Goal: Navigation & Orientation: Find specific page/section

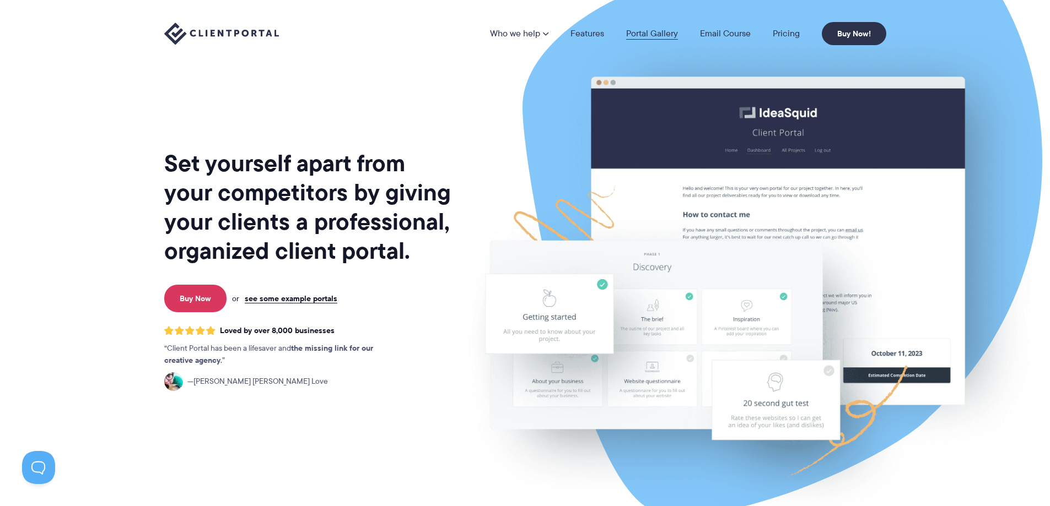
click at [654, 29] on link "Portal Gallery" at bounding box center [652, 33] width 52 height 9
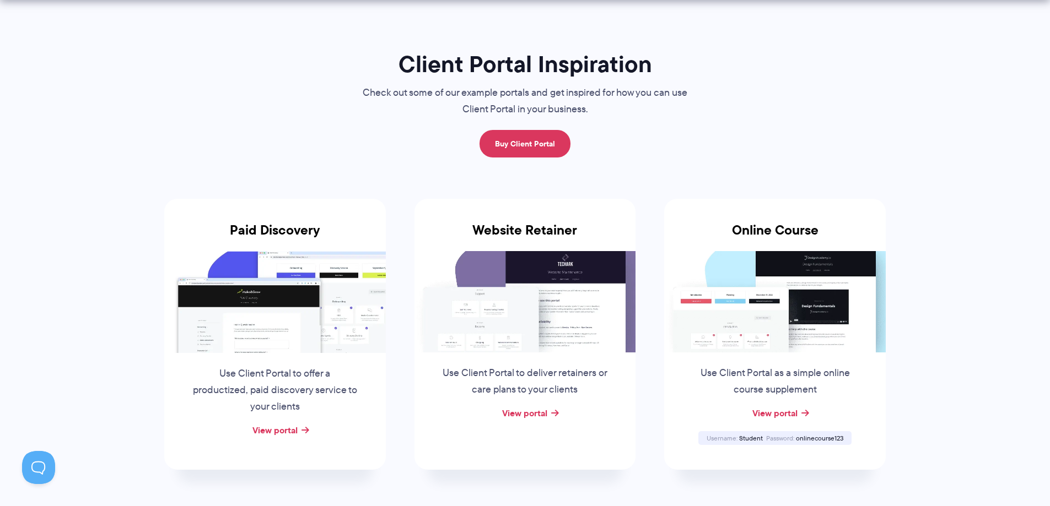
scroll to position [112, 0]
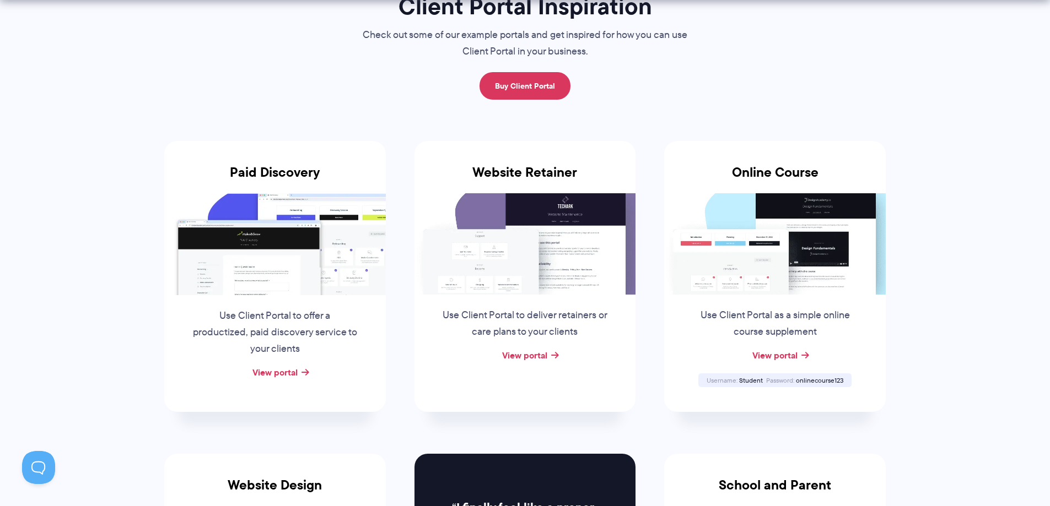
drag, startPoint x: 57, startPoint y: 251, endPoint x: 71, endPoint y: 296, distance: 47.2
click at [288, 371] on link "View portal" at bounding box center [274, 372] width 45 height 13
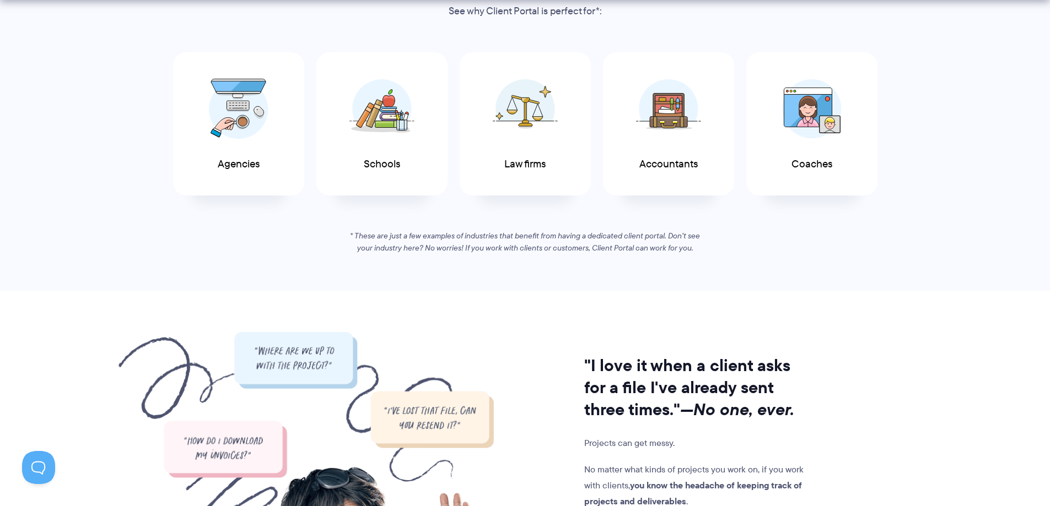
drag, startPoint x: 399, startPoint y: 166, endPoint x: 401, endPoint y: 290, distance: 123.5
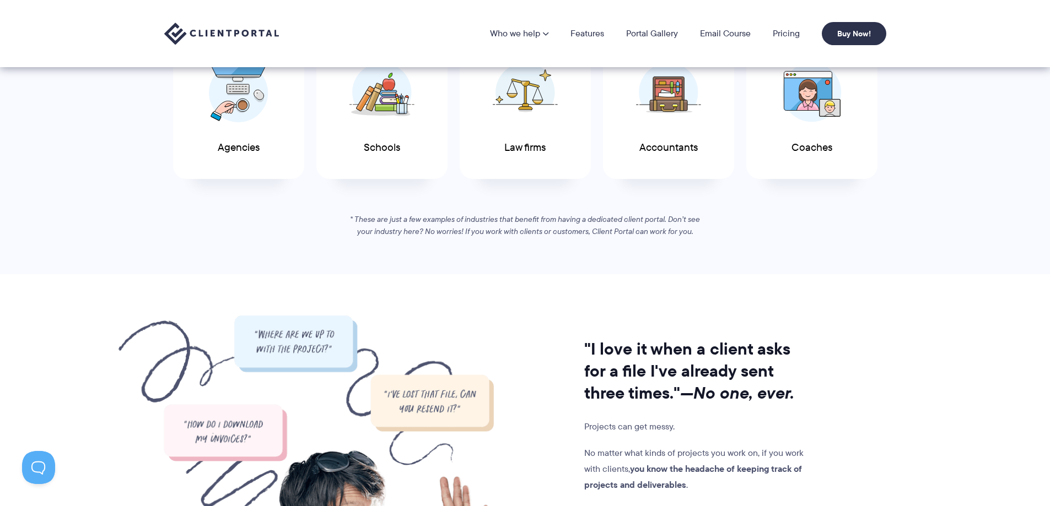
drag, startPoint x: 161, startPoint y: 176, endPoint x: 123, endPoint y: 143, distance: 50.7
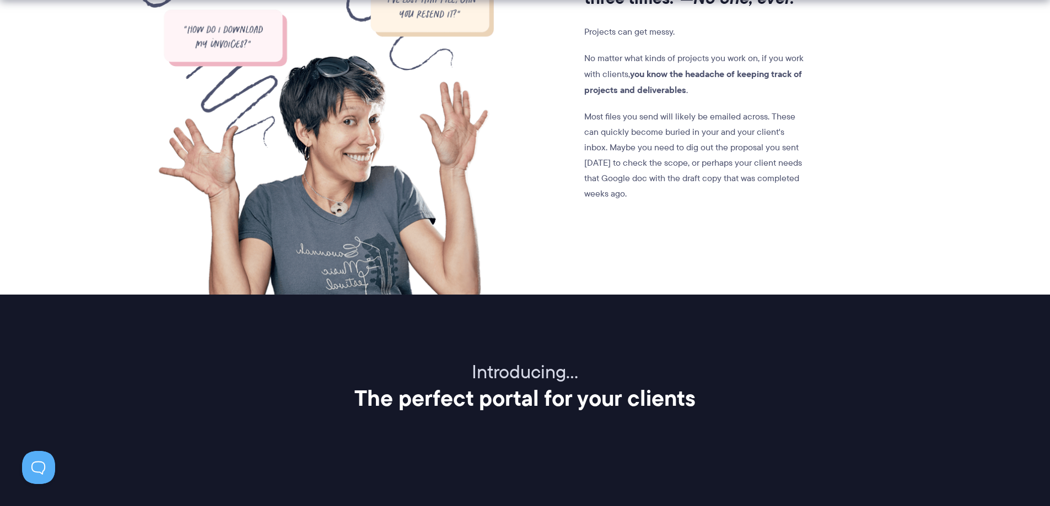
drag, startPoint x: 131, startPoint y: 217, endPoint x: 125, endPoint y: 258, distance: 41.8
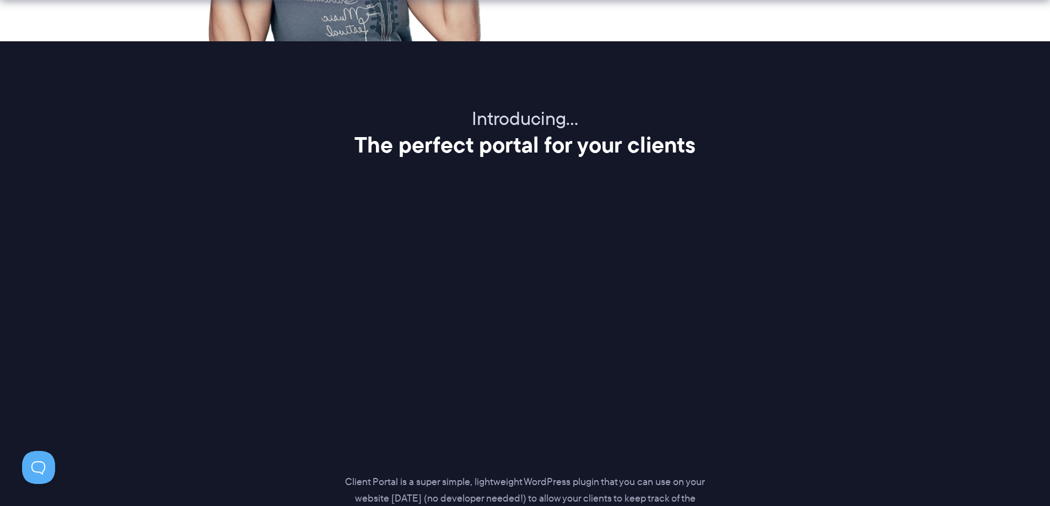
drag, startPoint x: 114, startPoint y: 314, endPoint x: 100, endPoint y: 371, distance: 59.1
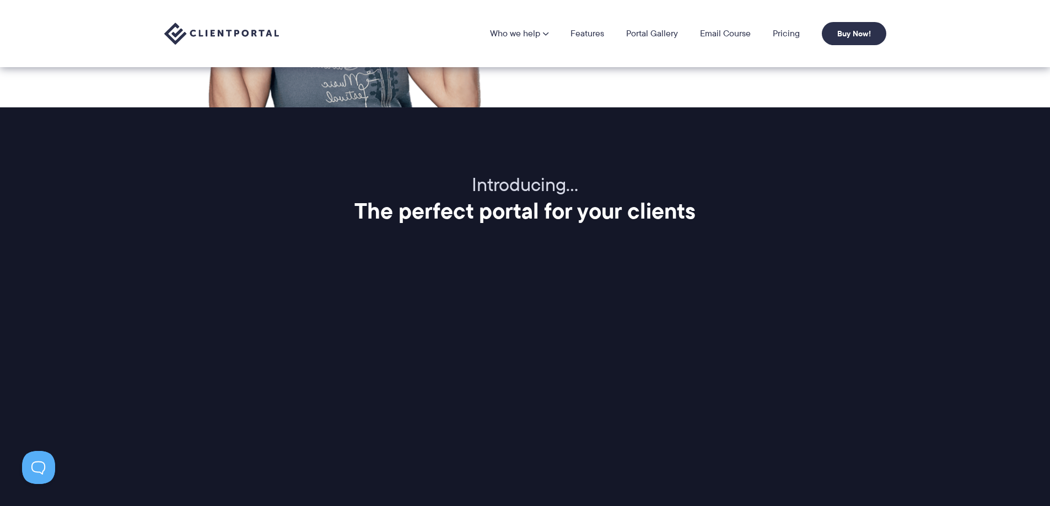
drag, startPoint x: 148, startPoint y: 252, endPoint x: 195, endPoint y: 156, distance: 106.7
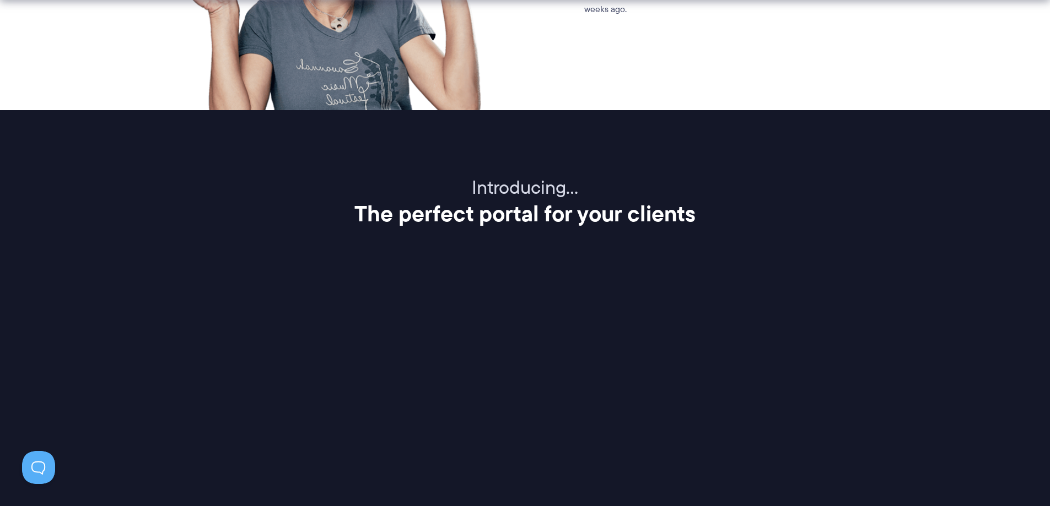
drag, startPoint x: 294, startPoint y: 307, endPoint x: 272, endPoint y: 376, distance: 72.3
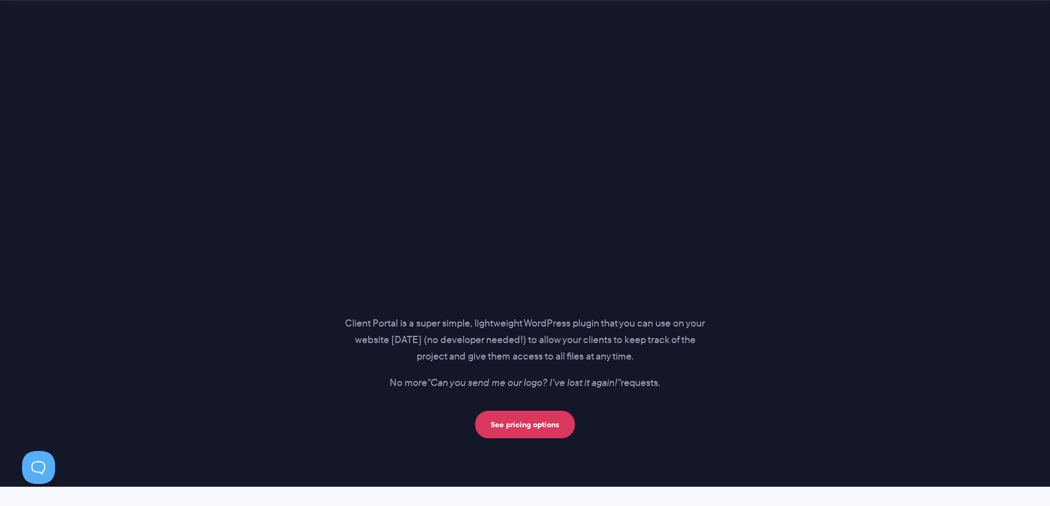
drag, startPoint x: 198, startPoint y: 264, endPoint x: 198, endPoint y: 323, distance: 59.0
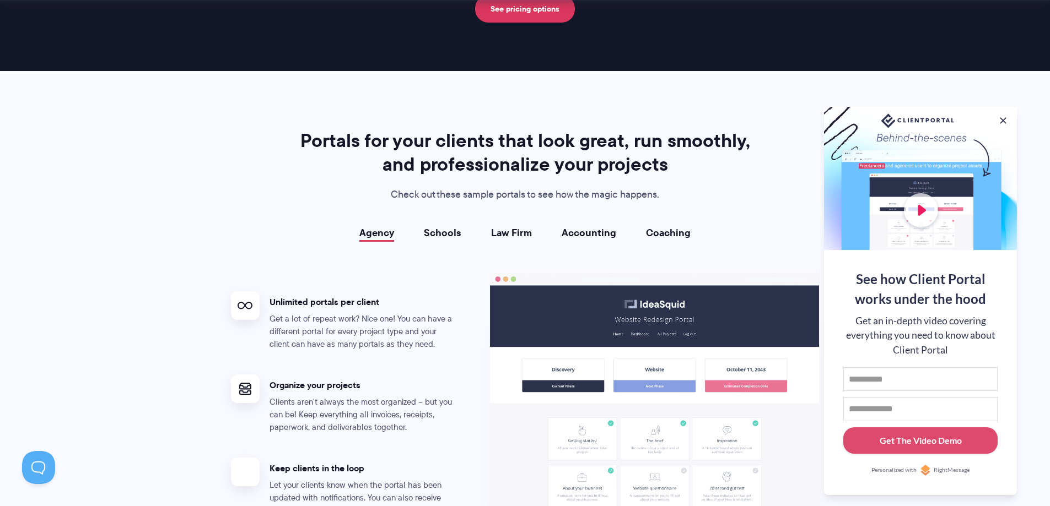
drag, startPoint x: 206, startPoint y: 310, endPoint x: 207, endPoint y: 363, distance: 52.9
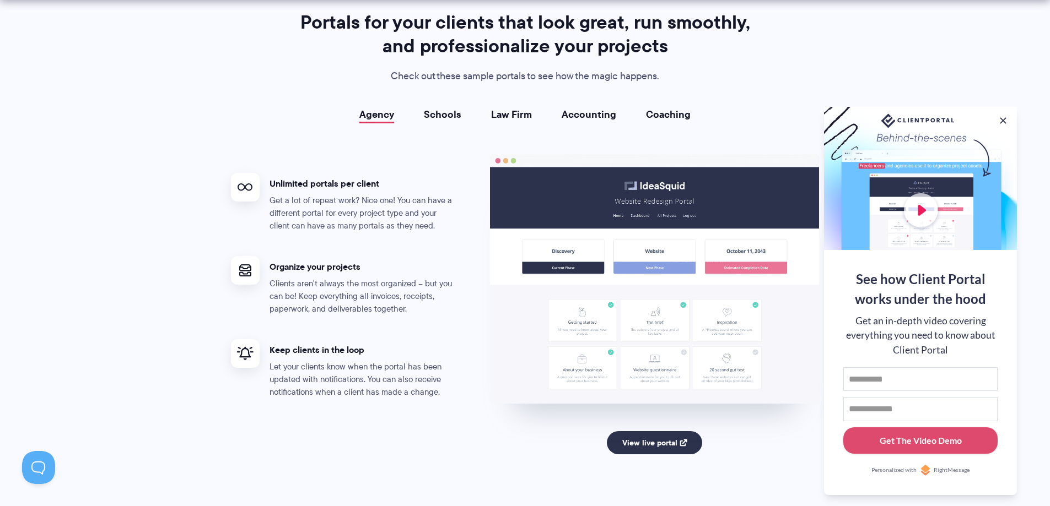
drag, startPoint x: 187, startPoint y: 187, endPoint x: 178, endPoint y: 246, distance: 59.6
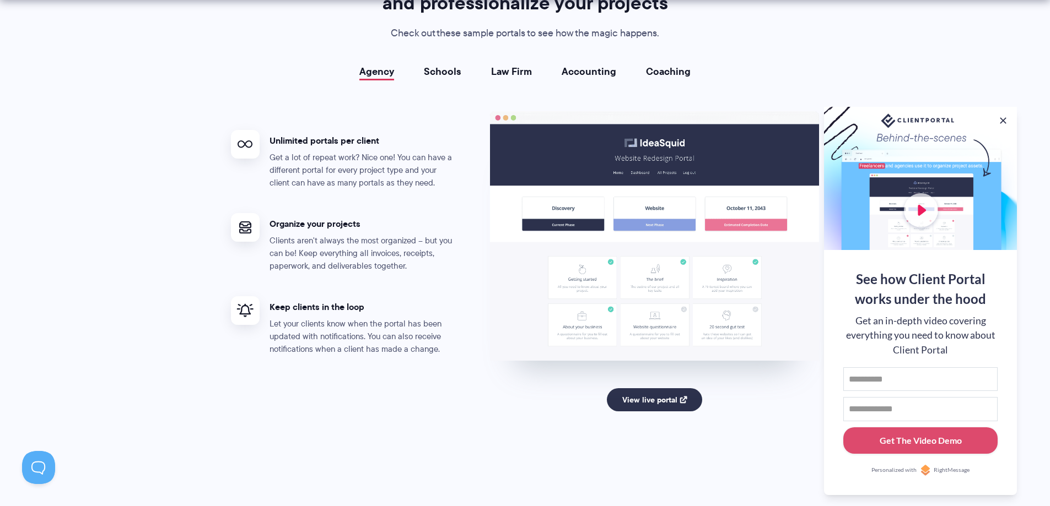
click at [533, 71] on li "Law Firm" at bounding box center [511, 71] width 71 height 11
click at [522, 71] on link "Law Firm" at bounding box center [511, 71] width 41 height 11
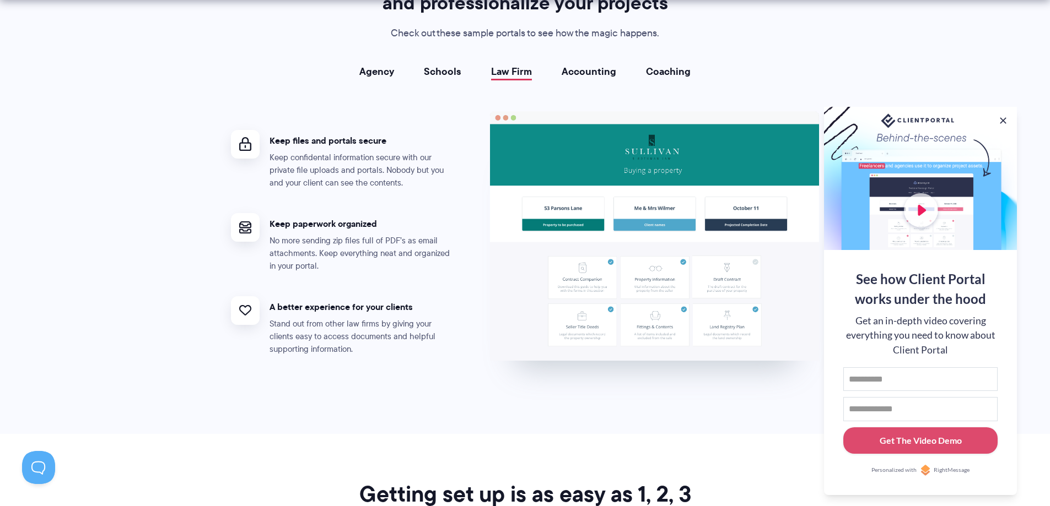
click at [573, 71] on link "Accounting" at bounding box center [589, 71] width 55 height 11
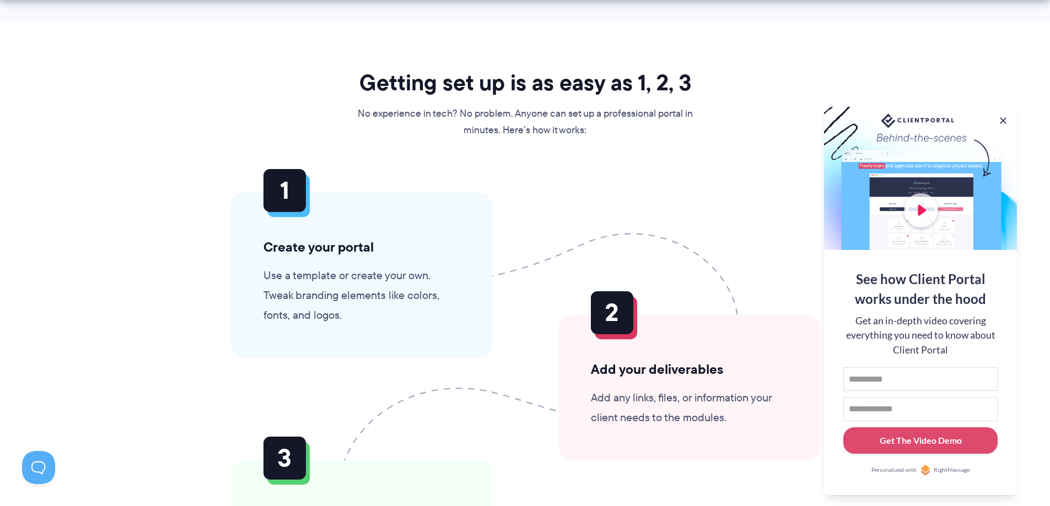
drag, startPoint x: 227, startPoint y: 195, endPoint x: 225, endPoint y: 243, distance: 48.5
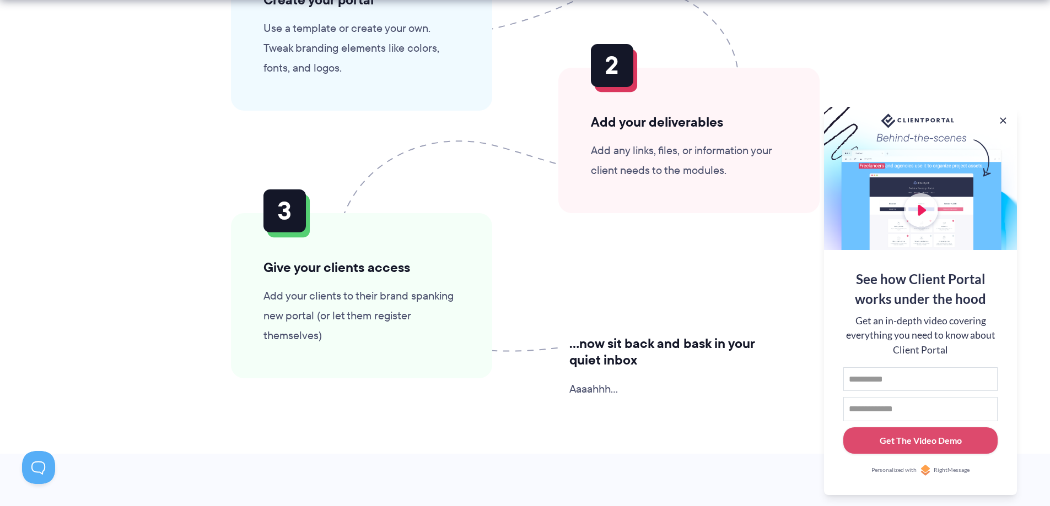
scroll to position [2806, 0]
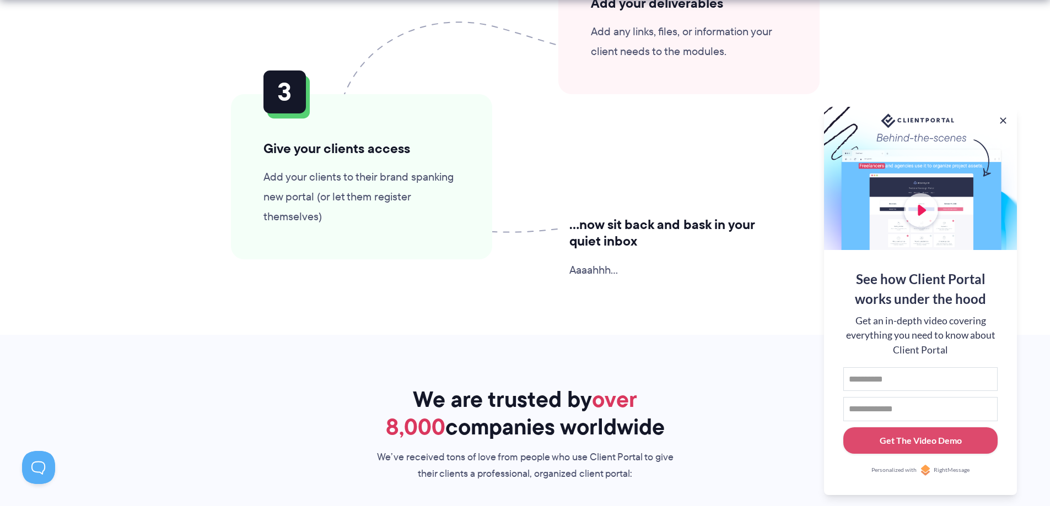
drag, startPoint x: 201, startPoint y: 211, endPoint x: 195, endPoint y: 296, distance: 85.1
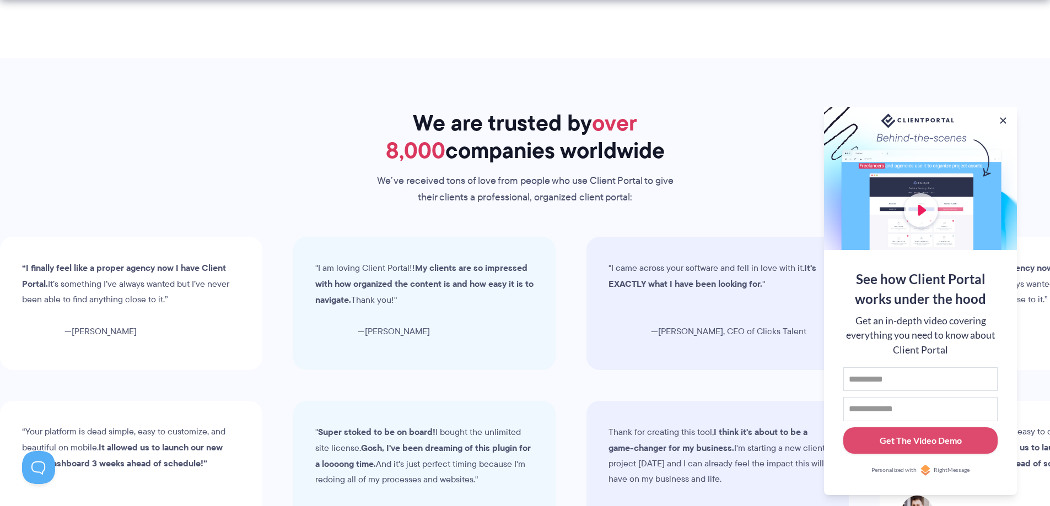
drag, startPoint x: 212, startPoint y: 312, endPoint x: 215, endPoint y: 329, distance: 16.9
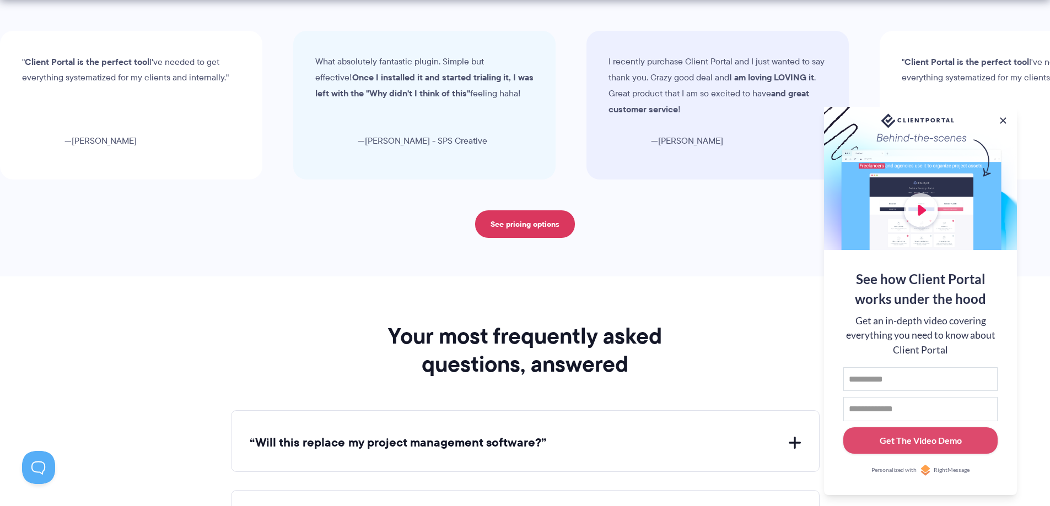
drag, startPoint x: 214, startPoint y: 203, endPoint x: 203, endPoint y: 306, distance: 104.2
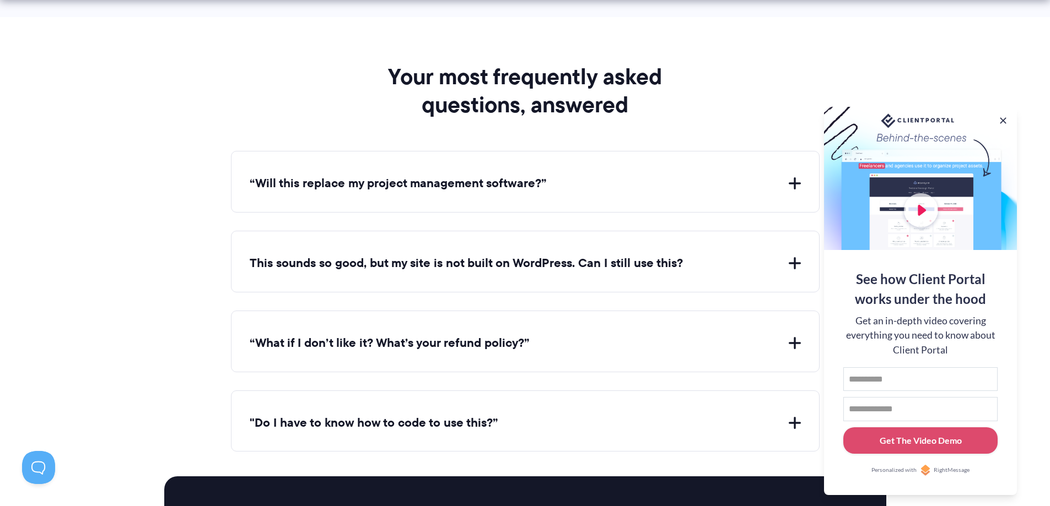
drag, startPoint x: 214, startPoint y: 278, endPoint x: 209, endPoint y: 299, distance: 21.1
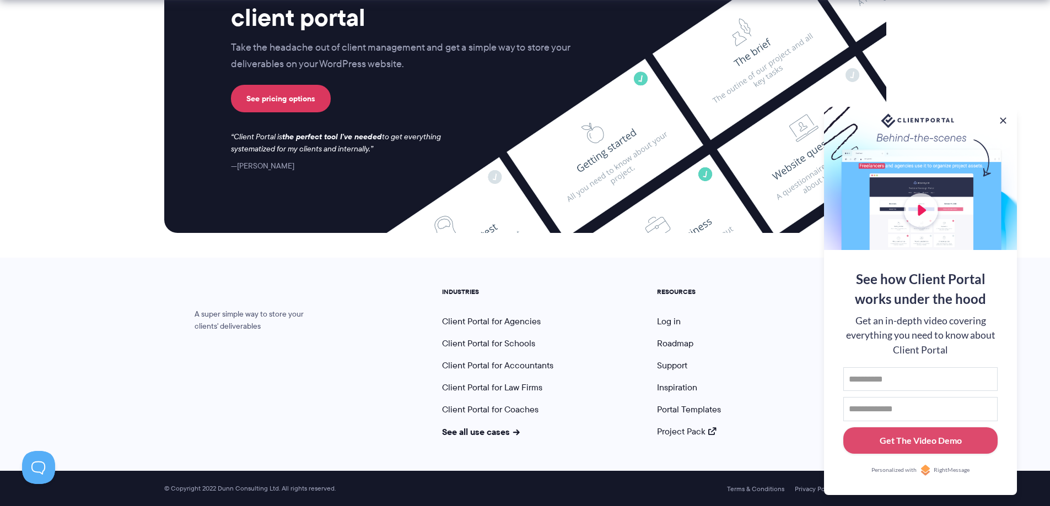
drag, startPoint x: 144, startPoint y: 260, endPoint x: 142, endPoint y: 359, distance: 99.2
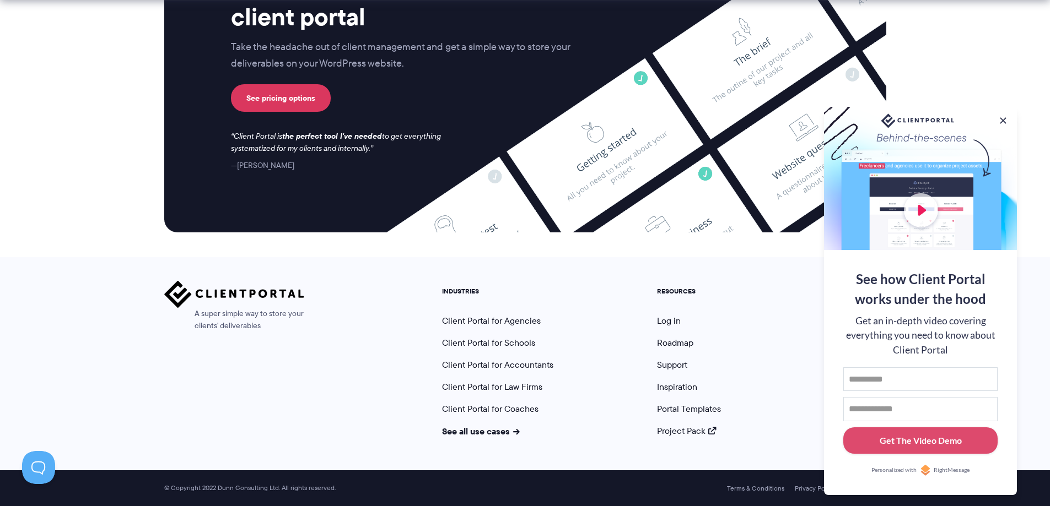
drag, startPoint x: 134, startPoint y: 338, endPoint x: 134, endPoint y: 344, distance: 6.1
click at [479, 322] on link "Client Portal for Agencies" at bounding box center [491, 321] width 99 height 13
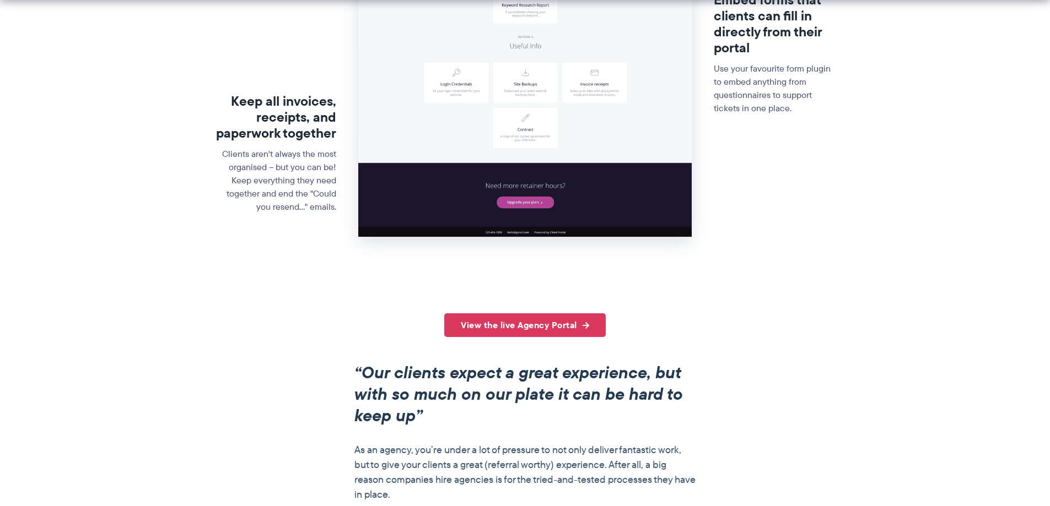
scroll to position [621, 0]
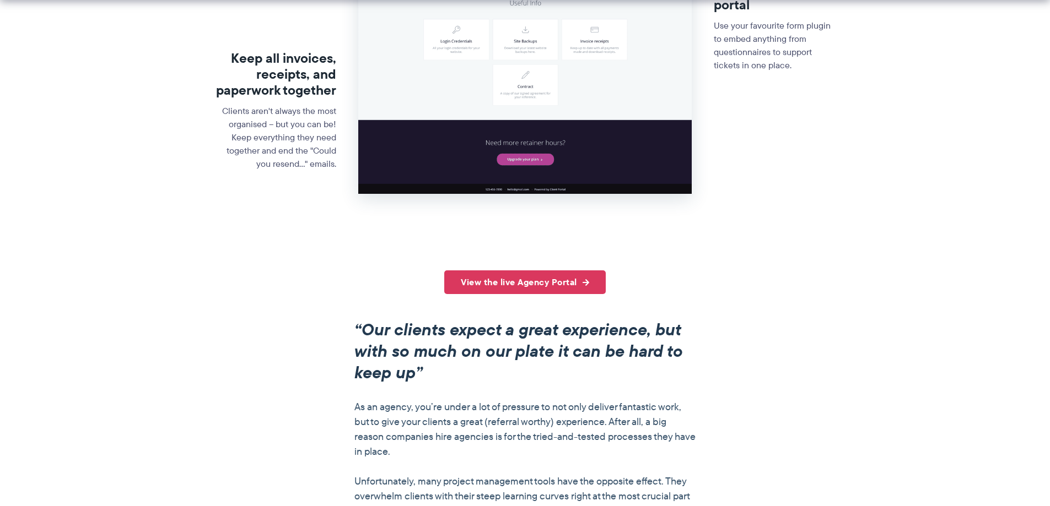
drag, startPoint x: 700, startPoint y: 341, endPoint x: 697, endPoint y: 354, distance: 14.0
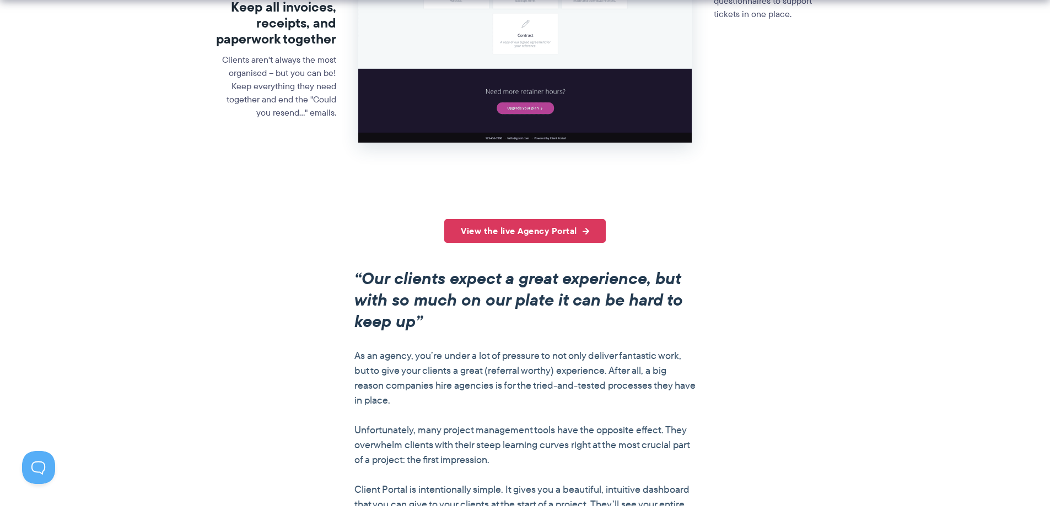
drag, startPoint x: 774, startPoint y: 358, endPoint x: 774, endPoint y: 375, distance: 17.1
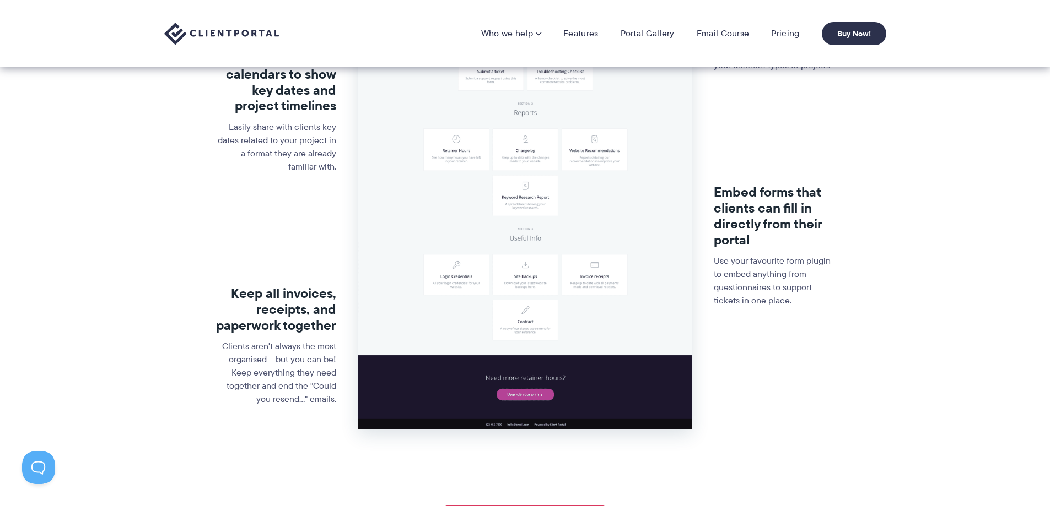
drag, startPoint x: 779, startPoint y: 296, endPoint x: 780, endPoint y: 267, distance: 29.2
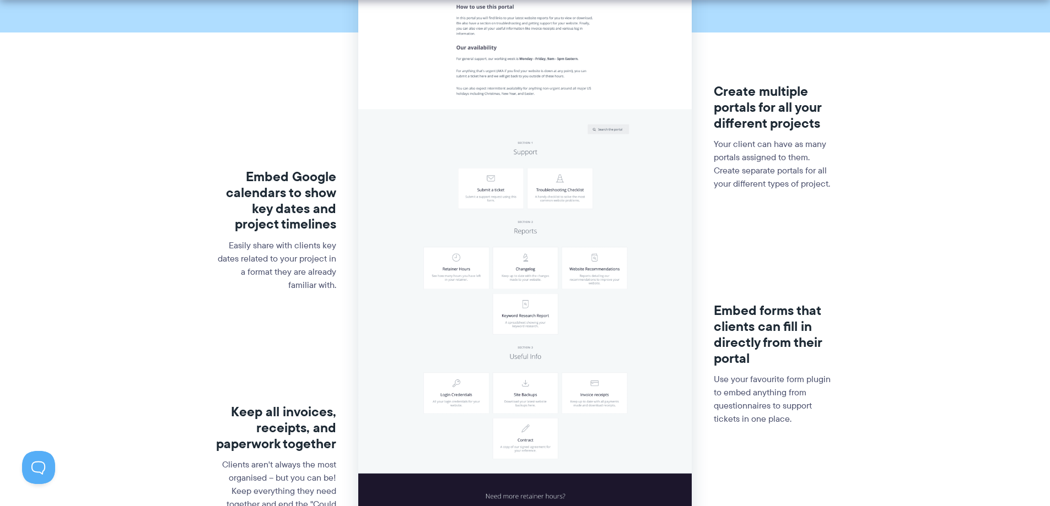
scroll to position [334, 0]
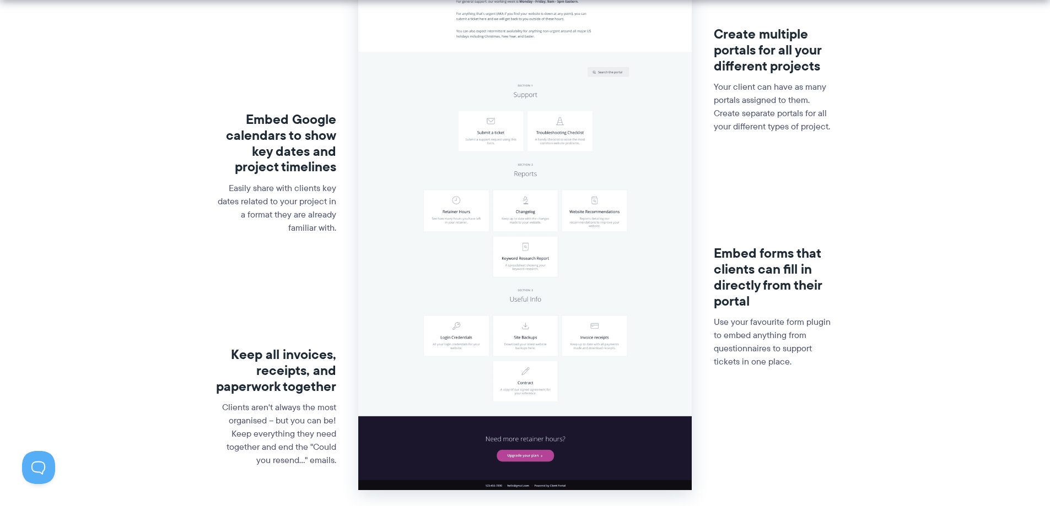
drag, startPoint x: 758, startPoint y: 255, endPoint x: 753, endPoint y: 303, distance: 48.7
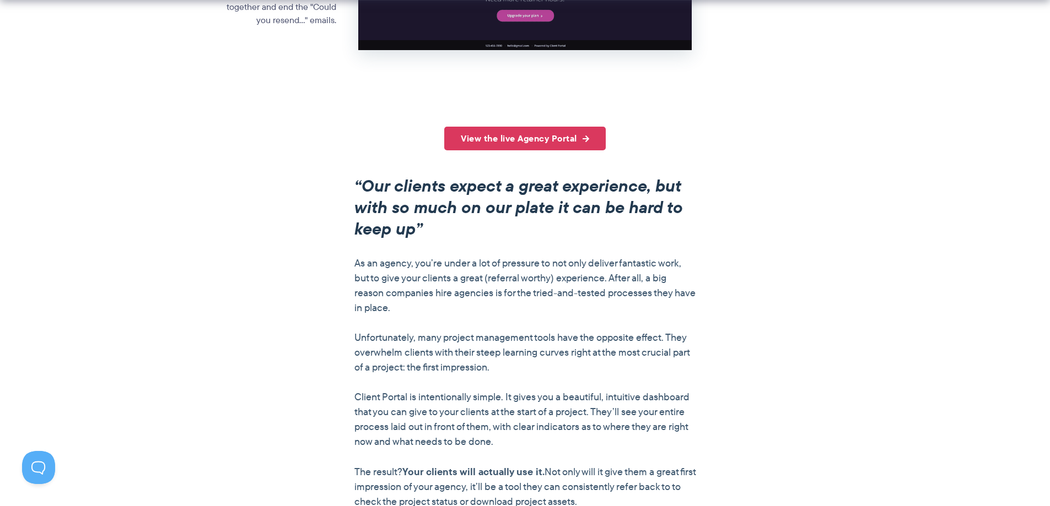
drag, startPoint x: 733, startPoint y: 389, endPoint x: 727, endPoint y: 468, distance: 79.5
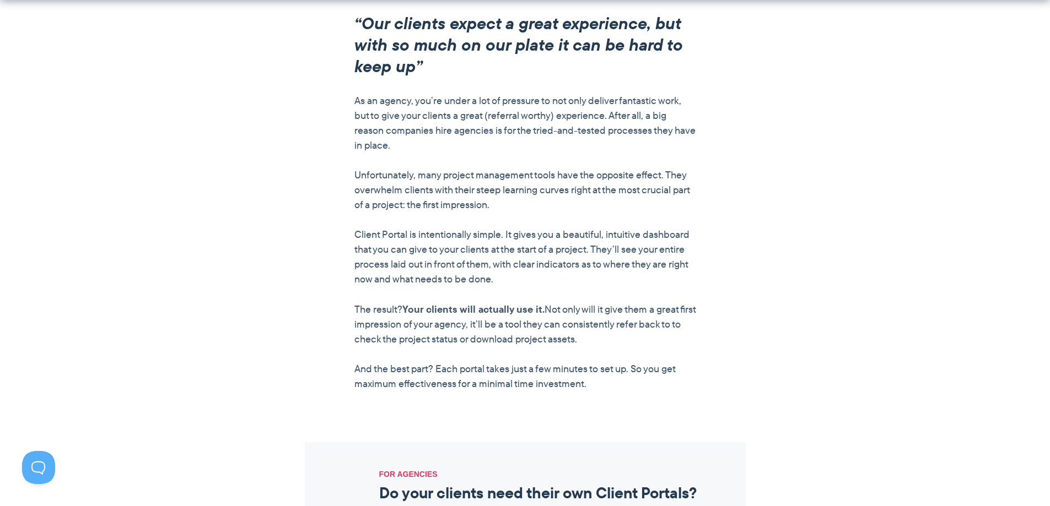
drag, startPoint x: 737, startPoint y: 310, endPoint x: 742, endPoint y: 330, distance: 20.4
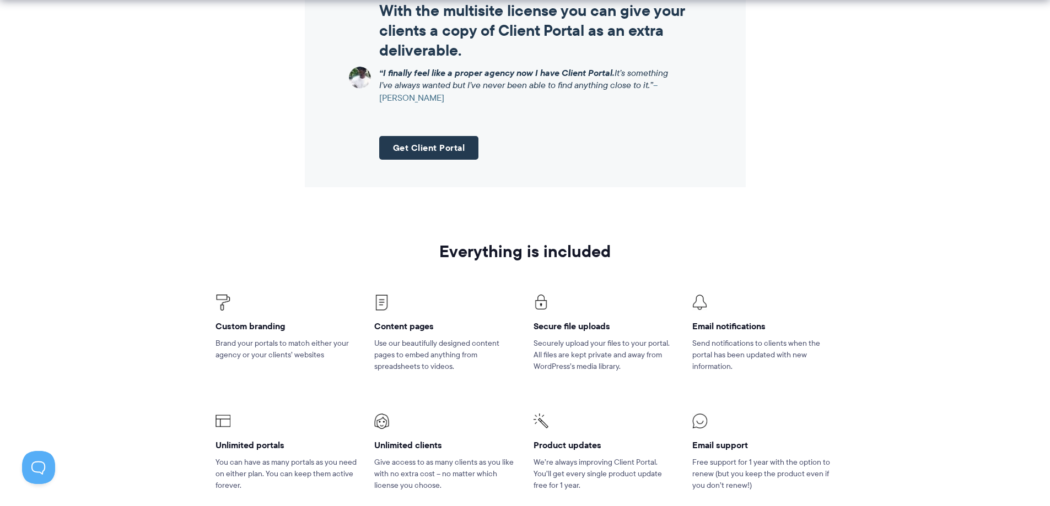
drag, startPoint x: 790, startPoint y: 383, endPoint x: 779, endPoint y: 499, distance: 116.8
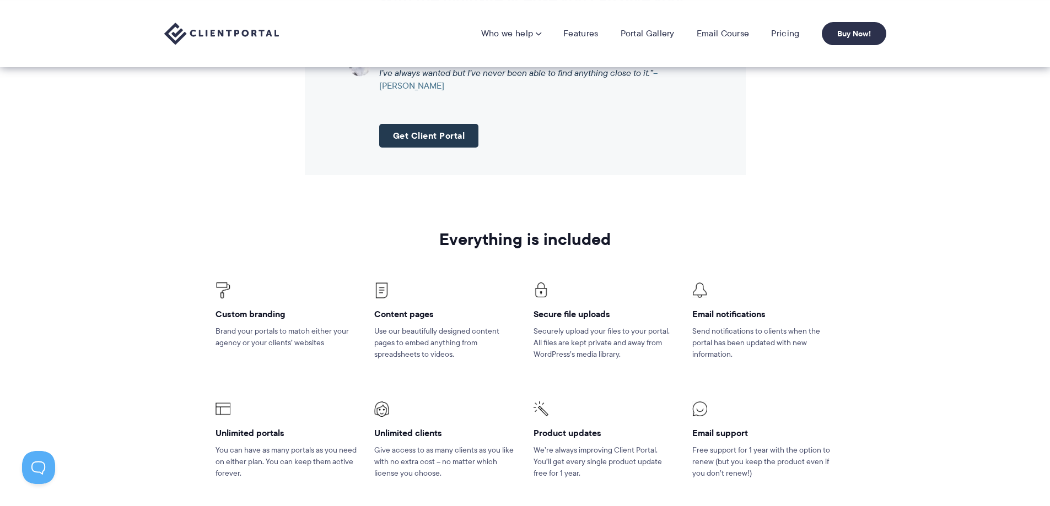
drag, startPoint x: 939, startPoint y: 290, endPoint x: 940, endPoint y: 177, distance: 112.4
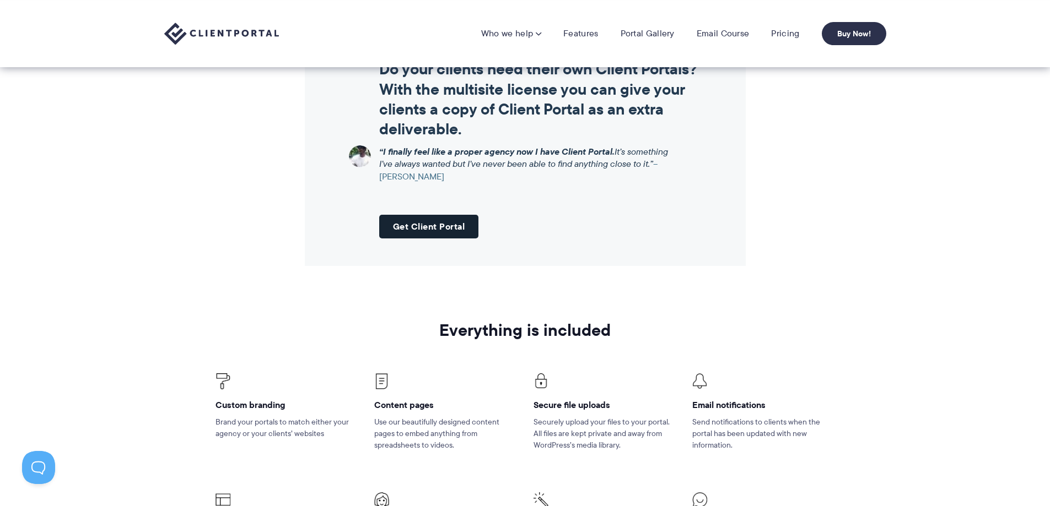
click at [457, 230] on link "Get Client Portal" at bounding box center [429, 227] width 100 height 24
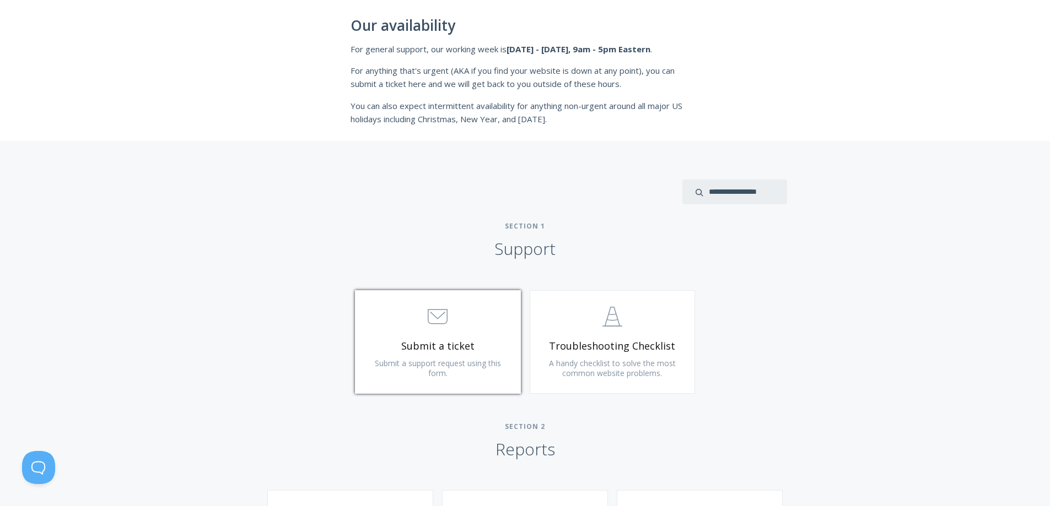
drag, startPoint x: 517, startPoint y: 310, endPoint x: 505, endPoint y: 384, distance: 74.2
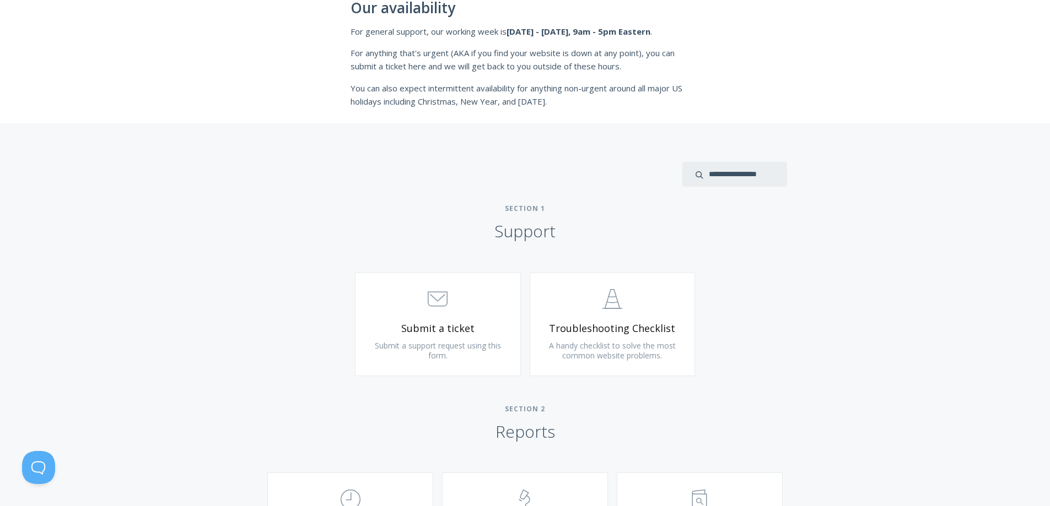
scroll to position [500, 0]
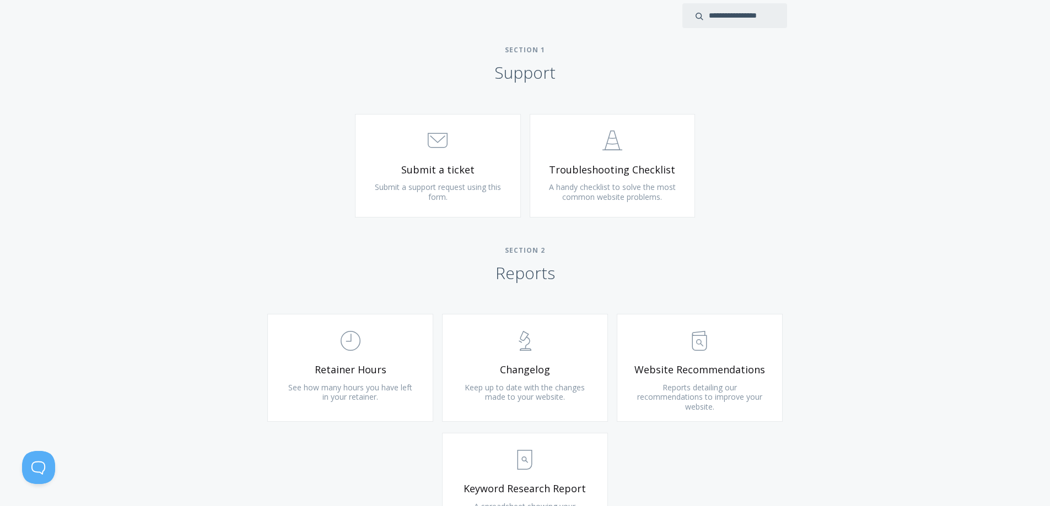
drag, startPoint x: 738, startPoint y: 261, endPoint x: 732, endPoint y: 338, distance: 77.4
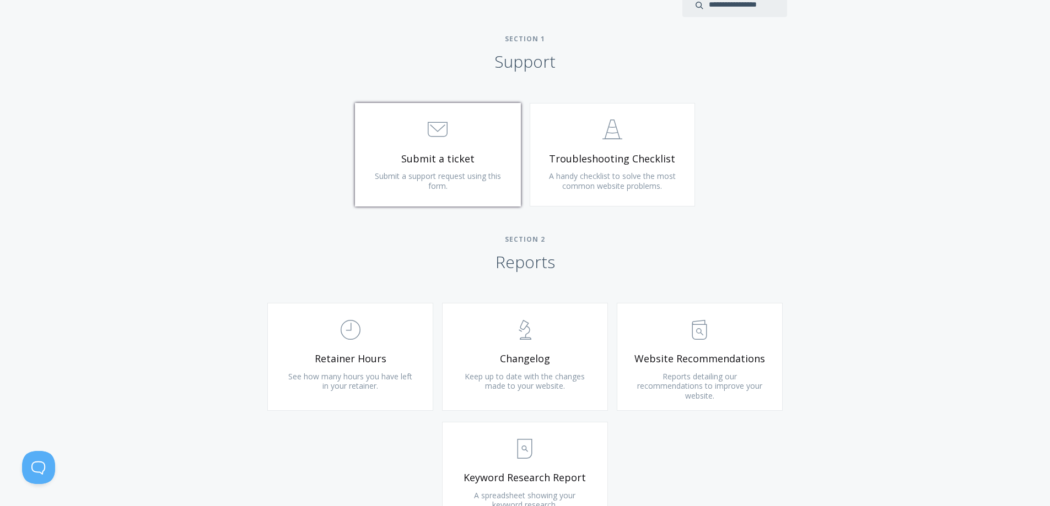
click at [430, 131] on icon ".st0{fill:none;stroke:#000000;stroke-width:2;stroke-miterlimit:10;} 3. Communic…" at bounding box center [438, 130] width 20 height 20
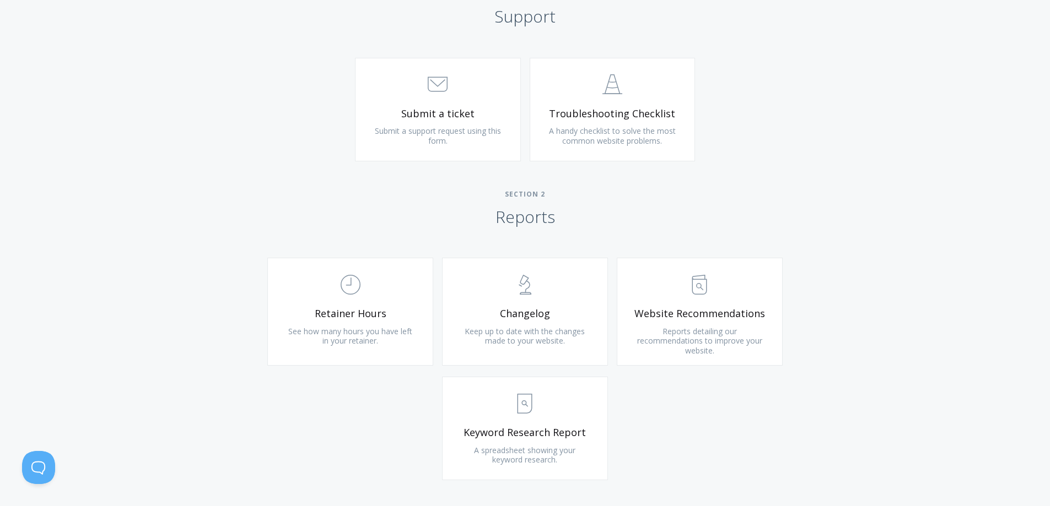
drag, startPoint x: 161, startPoint y: 253, endPoint x: 190, endPoint y: 240, distance: 31.6
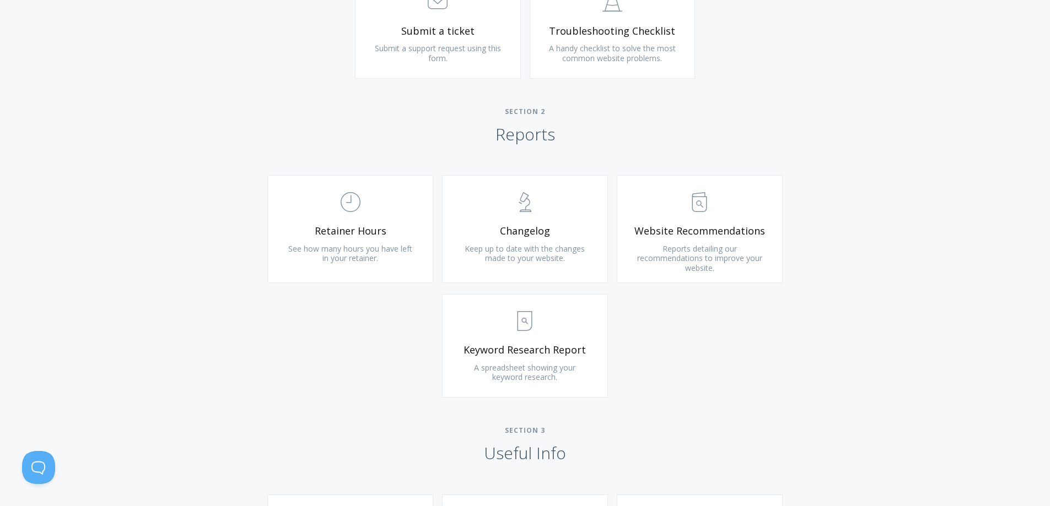
drag, startPoint x: 230, startPoint y: 219, endPoint x: 232, endPoint y: 244, distance: 24.9
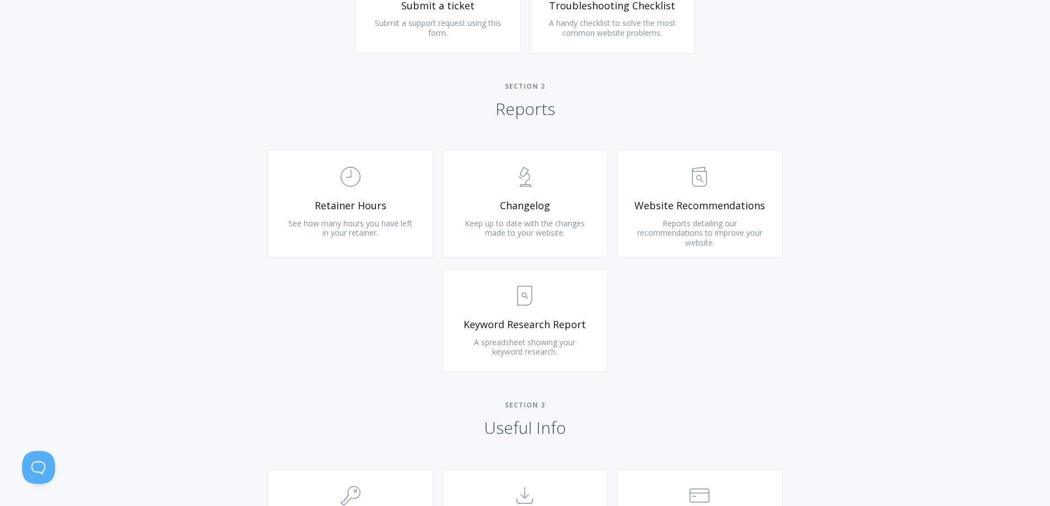
scroll to position [724, 0]
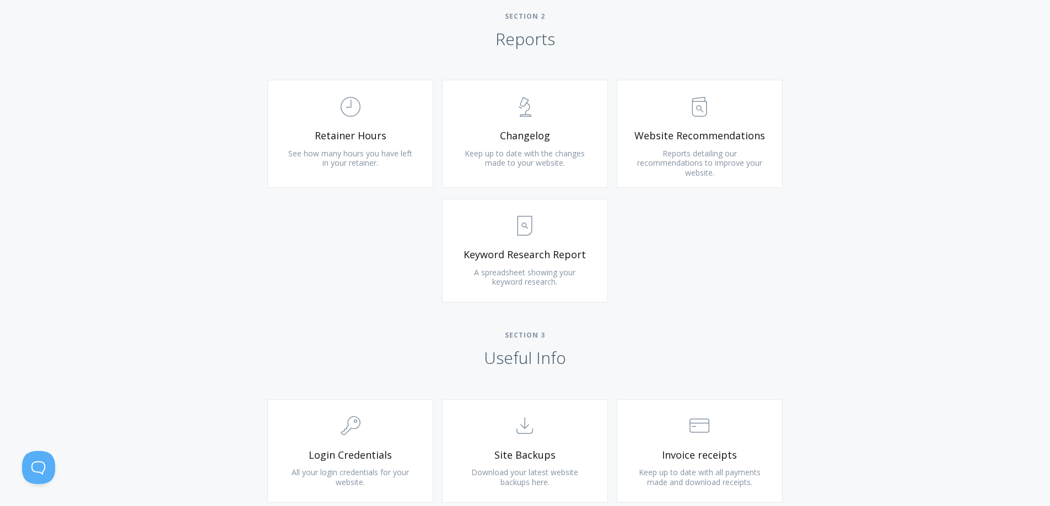
drag, startPoint x: 817, startPoint y: 190, endPoint x: 819, endPoint y: 261, distance: 71.1
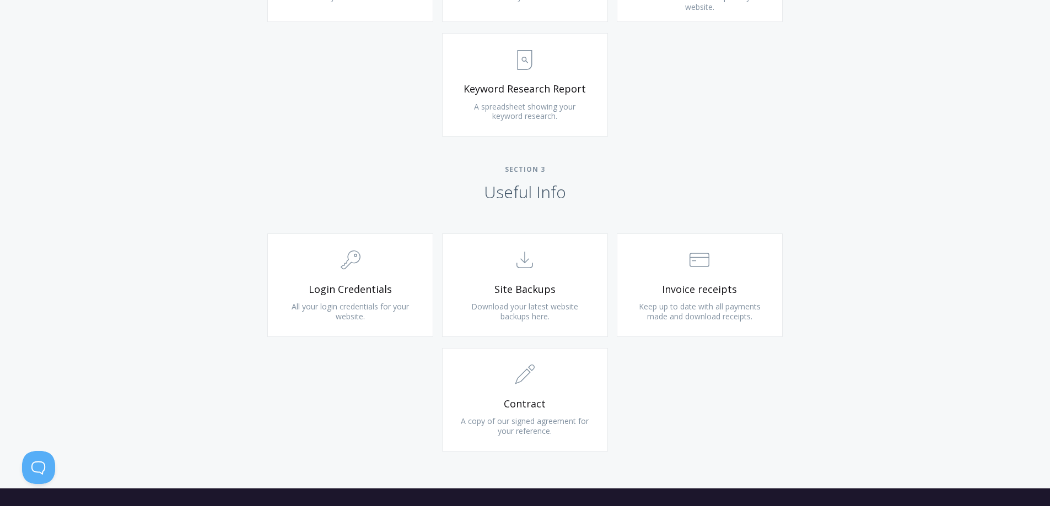
scroll to position [921, 0]
drag, startPoint x: 836, startPoint y: 261, endPoint x: 835, endPoint y: 270, distance: 8.8
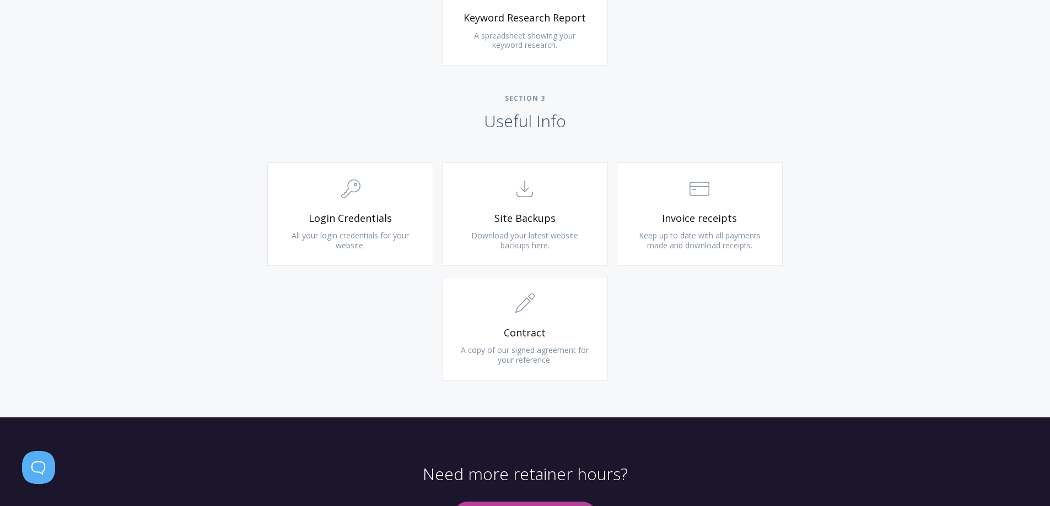
drag, startPoint x: 825, startPoint y: 289, endPoint x: 823, endPoint y: 317, distance: 28.7
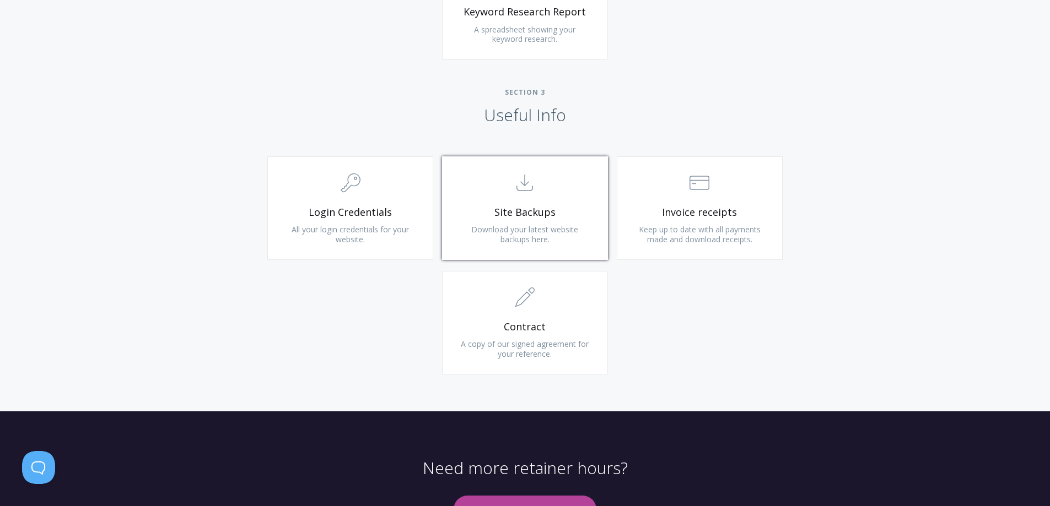
click at [492, 204] on link ".st0{fill:none;stroke:#000000;stroke-width:2;stroke-miterlimit:10;} Untitled-15…" at bounding box center [525, 208] width 166 height 104
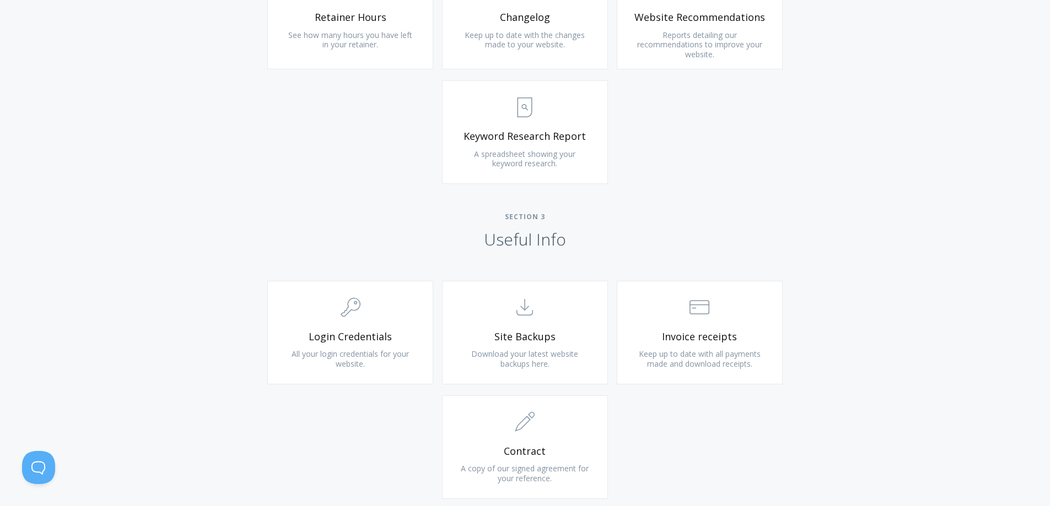
drag, startPoint x: 838, startPoint y: 289, endPoint x: 857, endPoint y: 206, distance: 85.5
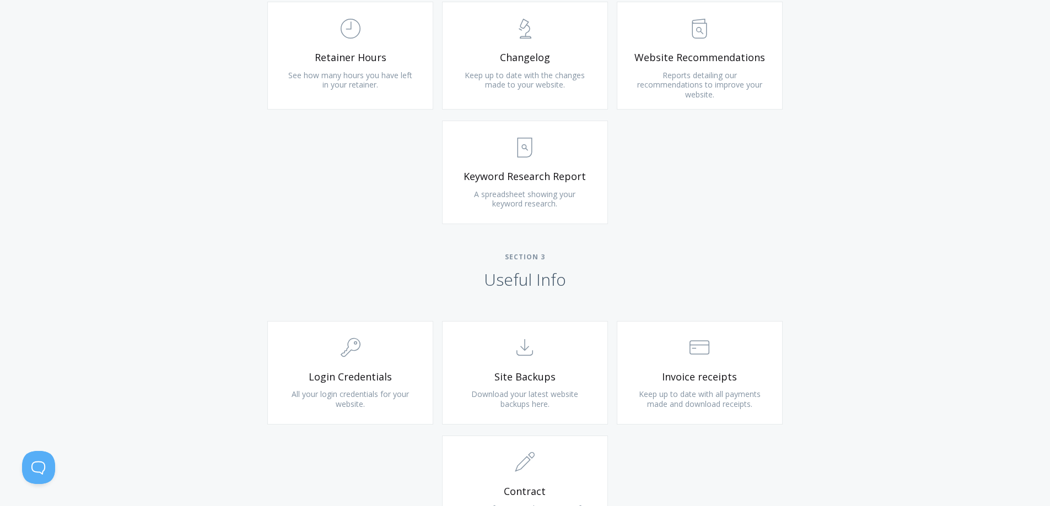
drag, startPoint x: 844, startPoint y: 318, endPoint x: 861, endPoint y: 316, distance: 16.8
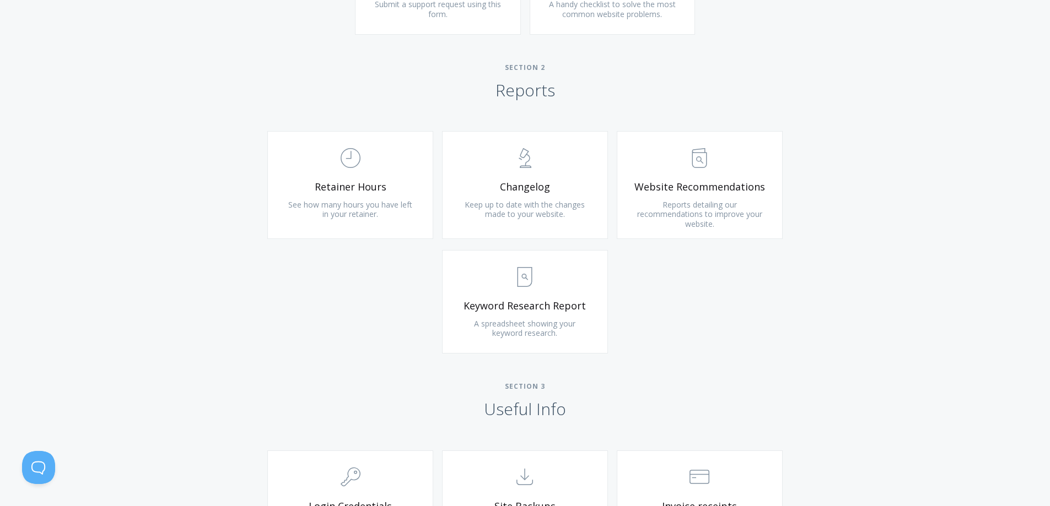
drag, startPoint x: 851, startPoint y: 294, endPoint x: 856, endPoint y: 188, distance: 105.4
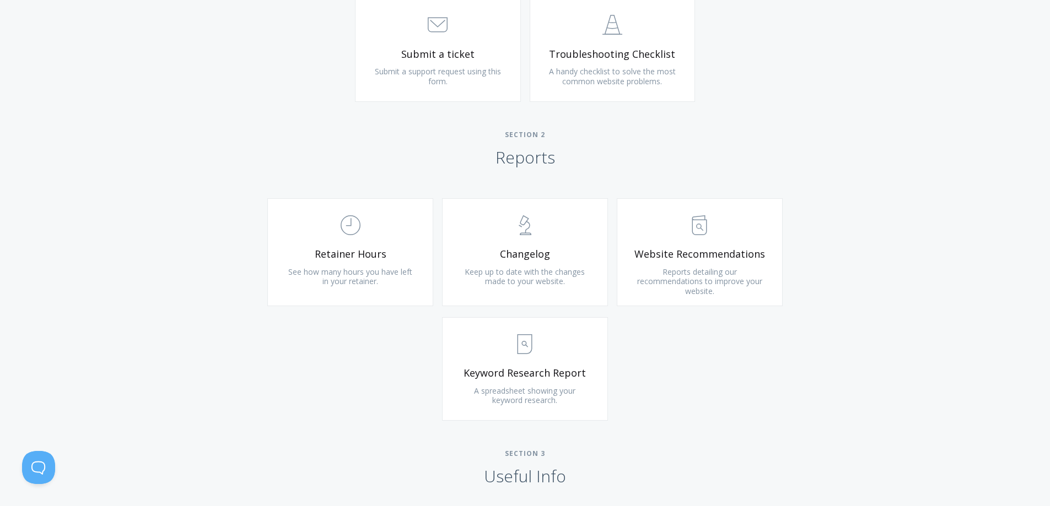
scroll to position [418, 0]
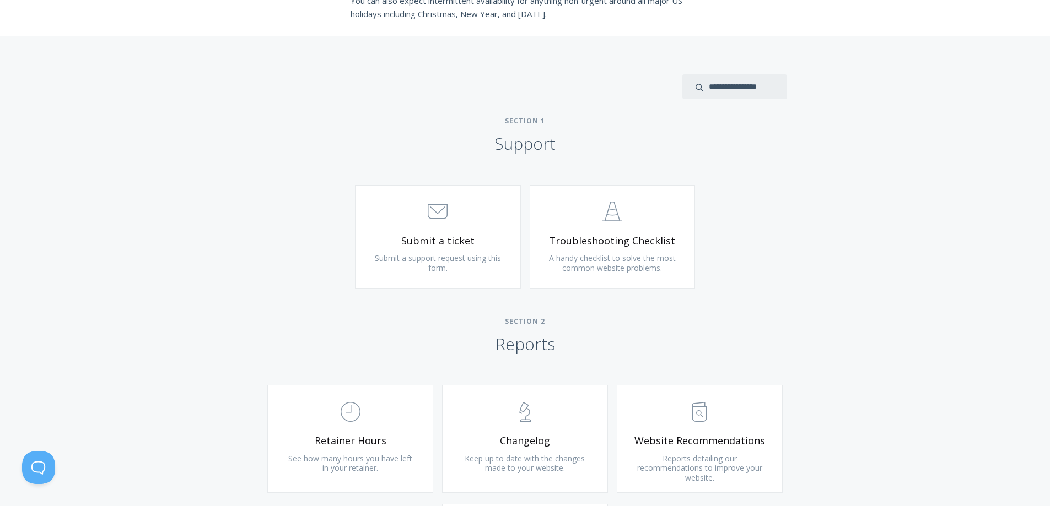
drag, startPoint x: 864, startPoint y: 354, endPoint x: 865, endPoint y: 289, distance: 65.0
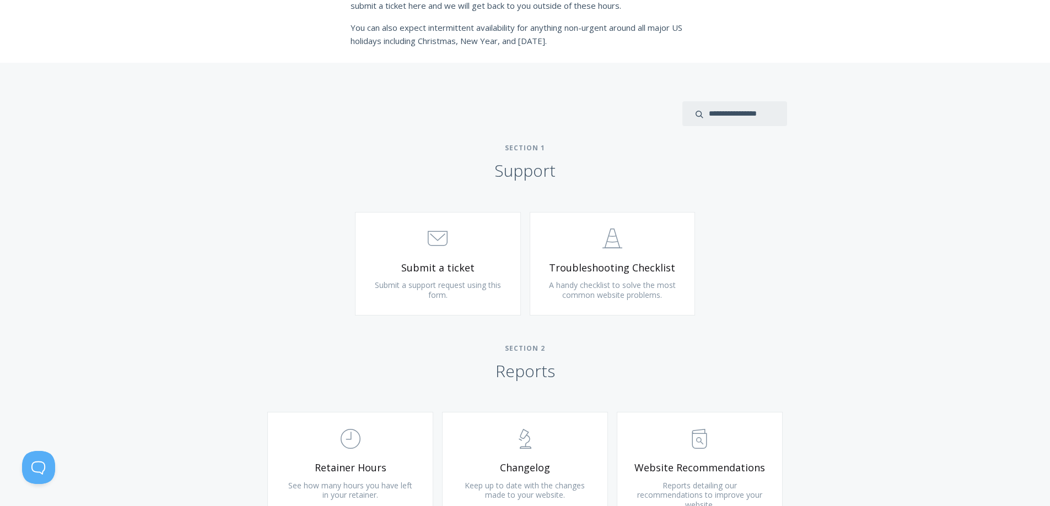
drag, startPoint x: 763, startPoint y: 320, endPoint x: 766, endPoint y: 290, distance: 29.9
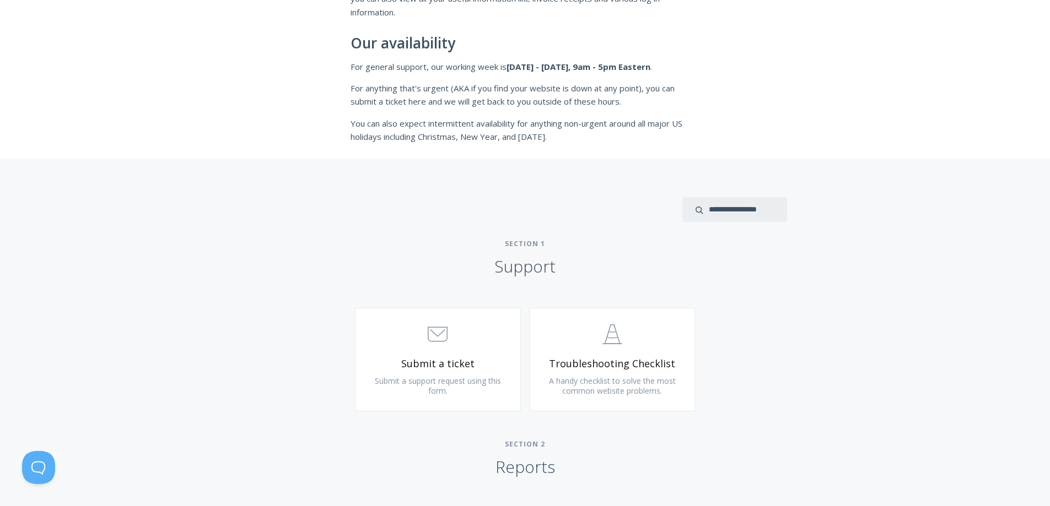
drag, startPoint x: 815, startPoint y: 272, endPoint x: 815, endPoint y: 256, distance: 16.0
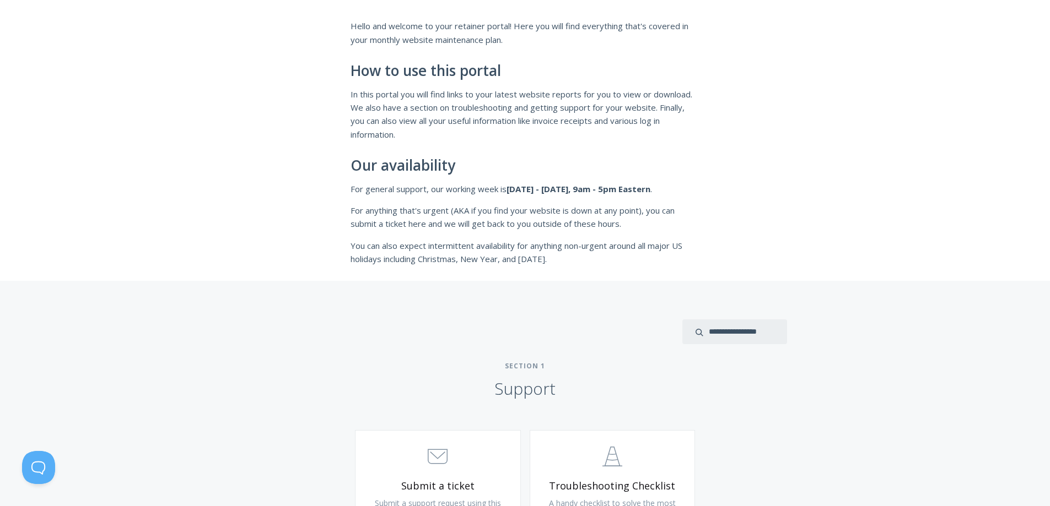
scroll to position [6, 0]
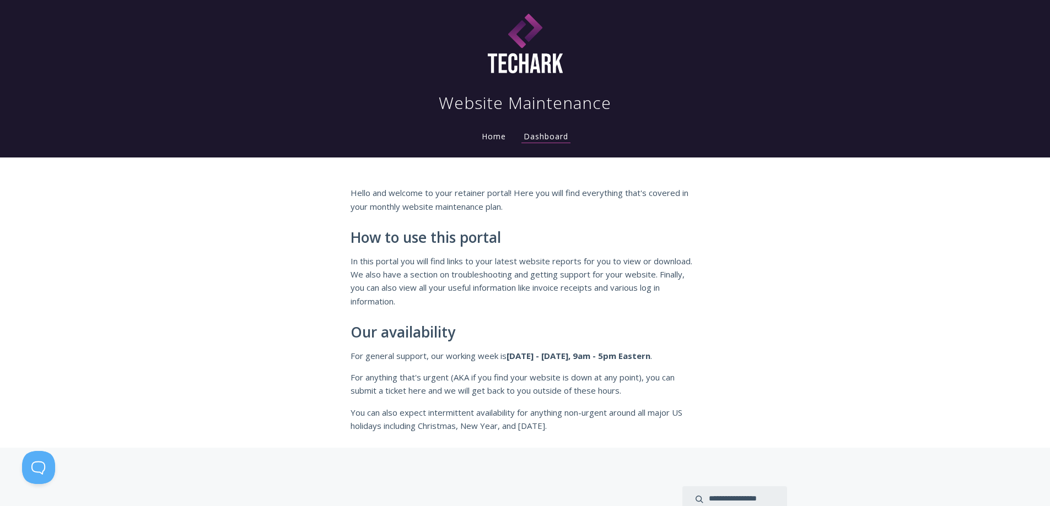
drag, startPoint x: 451, startPoint y: 171, endPoint x: 473, endPoint y: 54, distance: 119.4
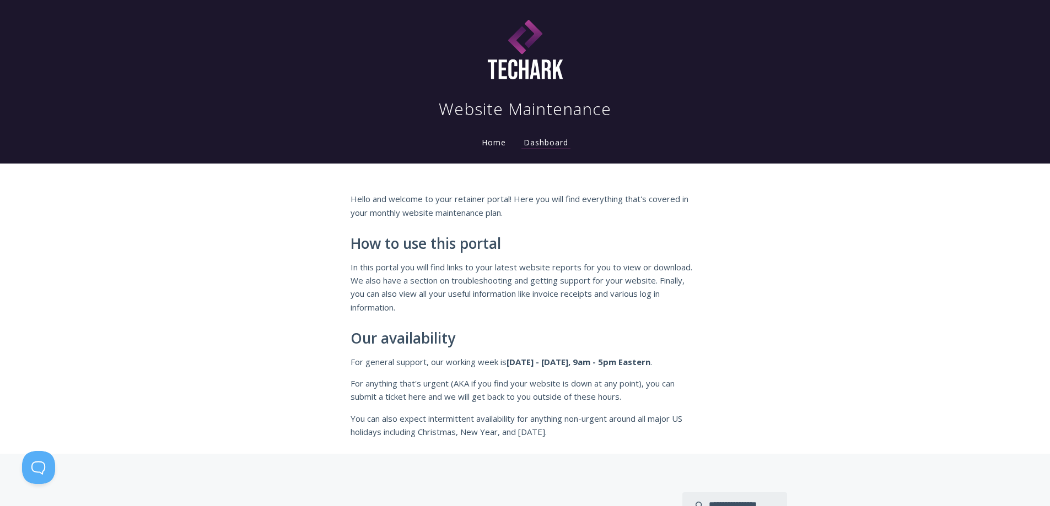
click at [503, 141] on link "Home" at bounding box center [493, 142] width 29 height 10
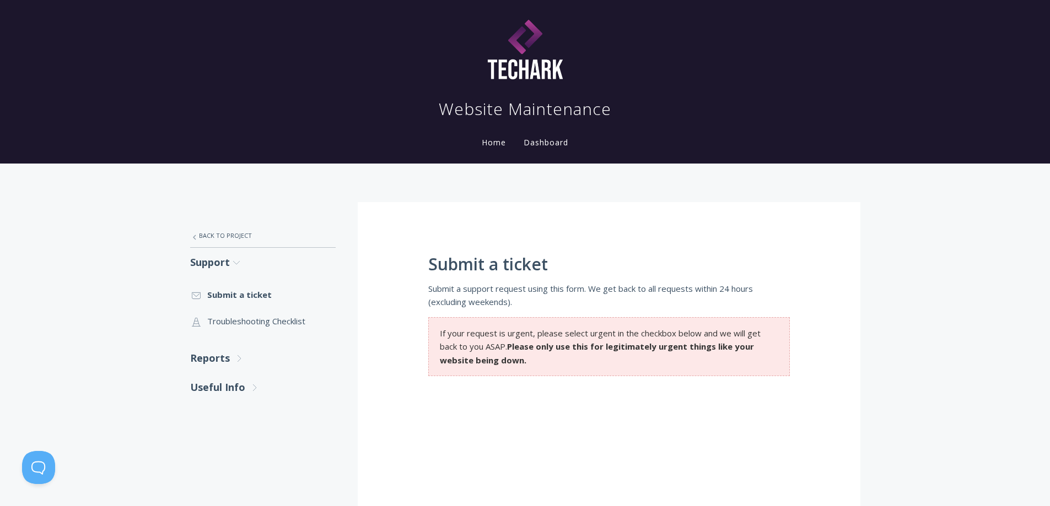
scroll to position [13, 0]
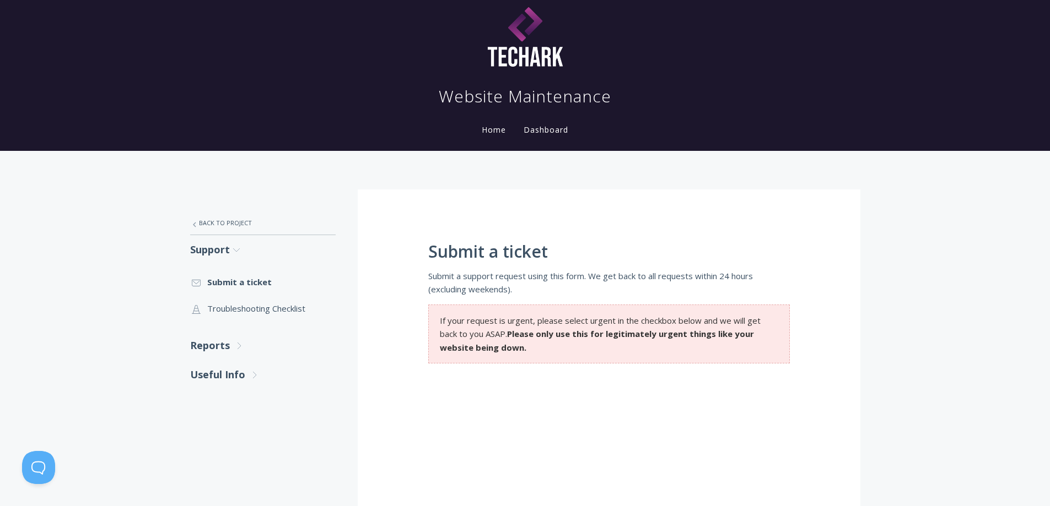
drag, startPoint x: 455, startPoint y: 254, endPoint x: 456, endPoint y: 288, distance: 34.2
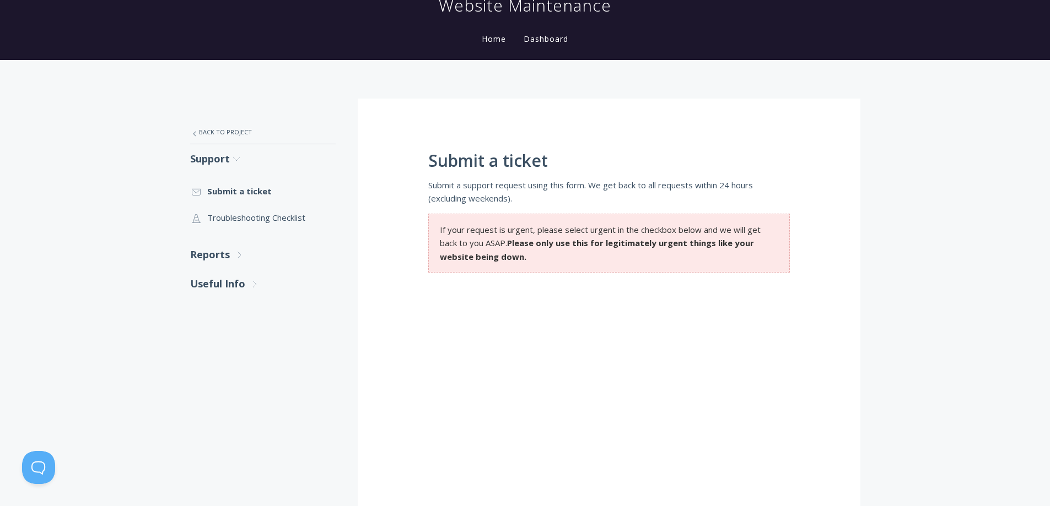
drag, startPoint x: 412, startPoint y: 349, endPoint x: 405, endPoint y: 377, distance: 29.5
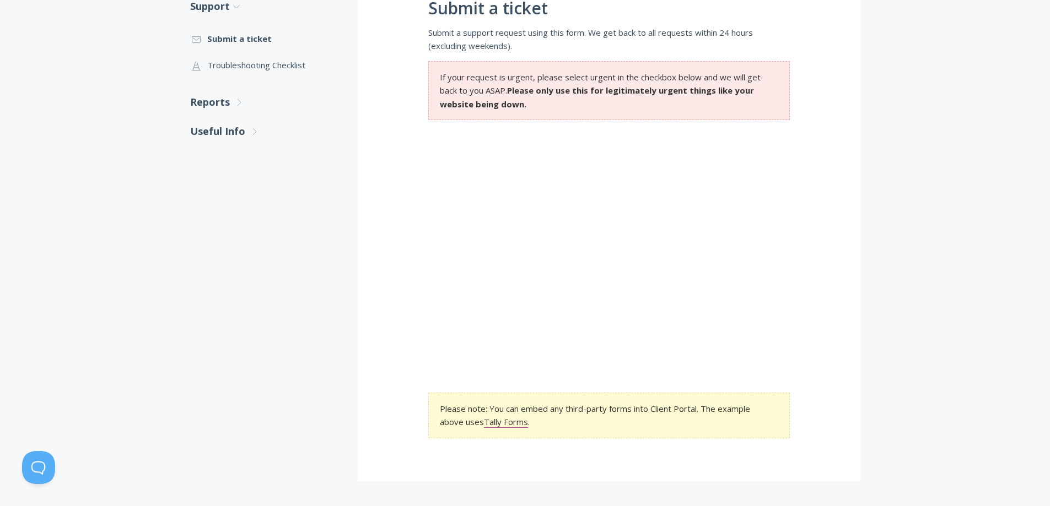
scroll to position [321, 0]
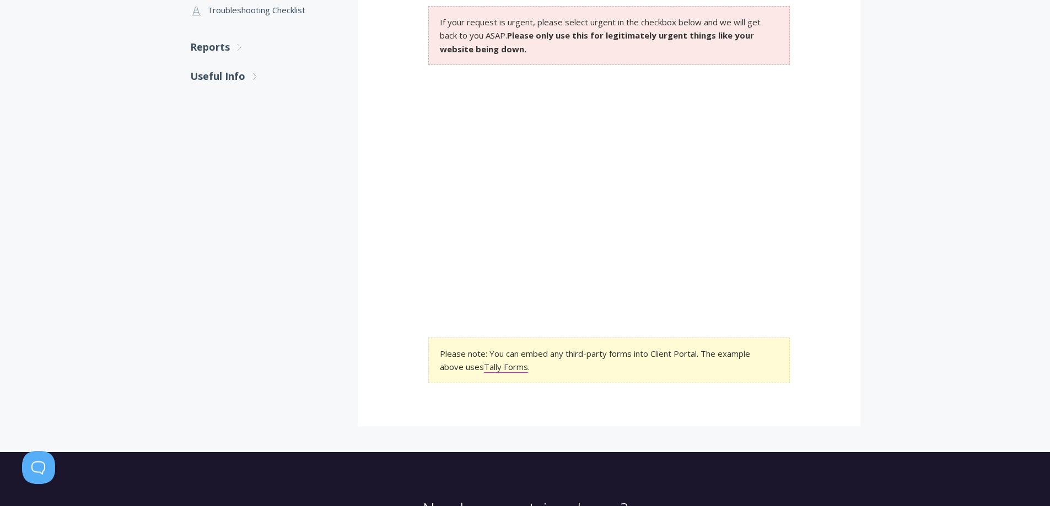
drag, startPoint x: 393, startPoint y: 397, endPoint x: 392, endPoint y: 412, distance: 14.4
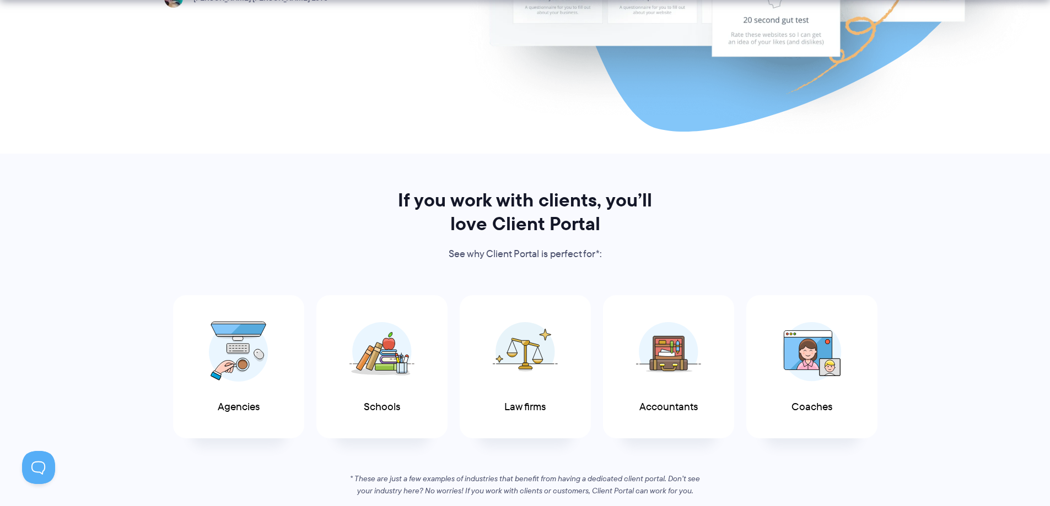
drag, startPoint x: 402, startPoint y: 320, endPoint x: 402, endPoint y: 370, distance: 50.1
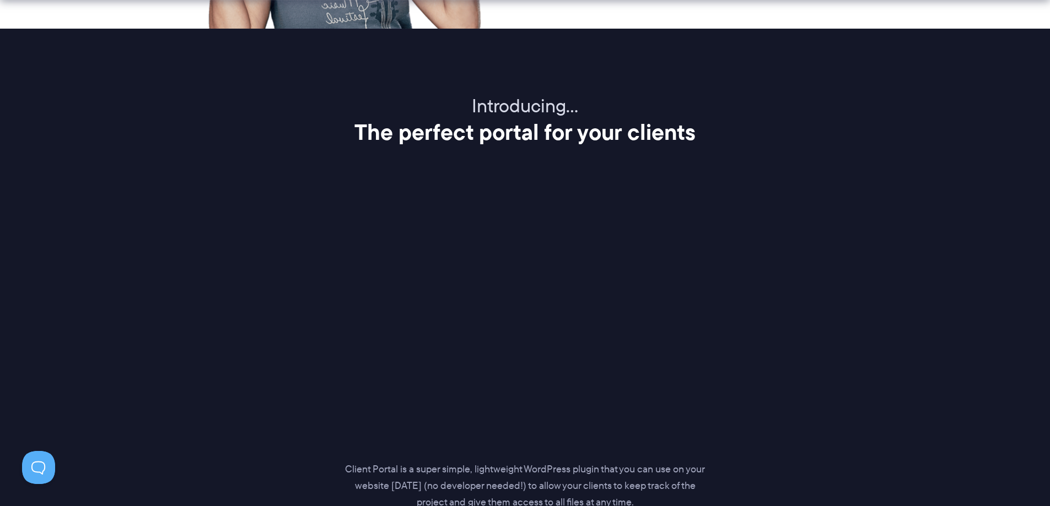
drag, startPoint x: 126, startPoint y: 280, endPoint x: 182, endPoint y: 368, distance: 104.4
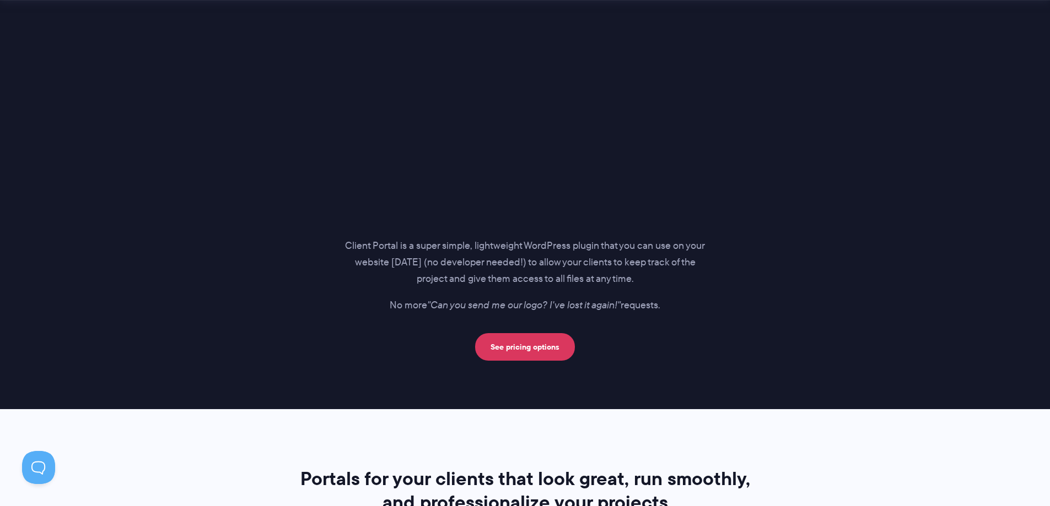
drag, startPoint x: 890, startPoint y: 143, endPoint x: 872, endPoint y: 252, distance: 111.1
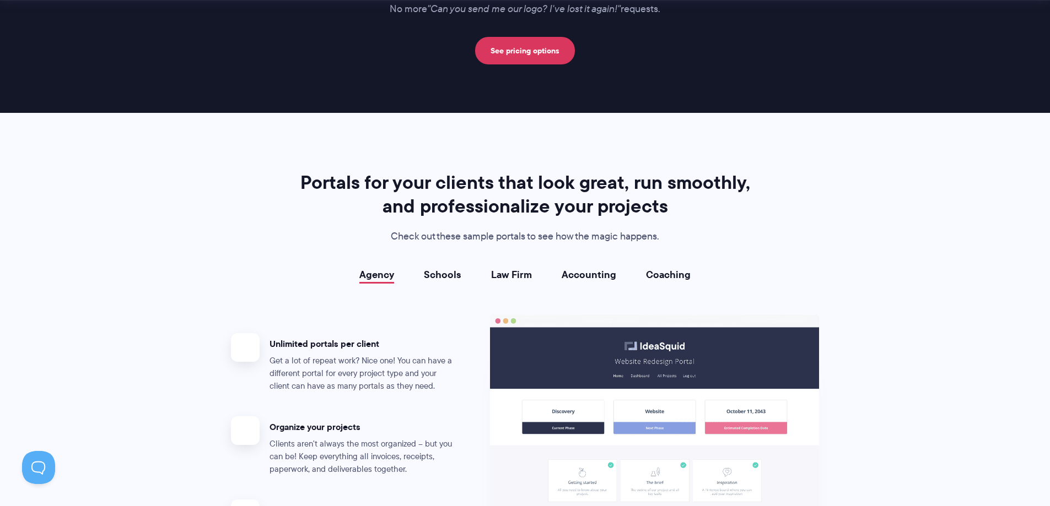
scroll to position [1871, 0]
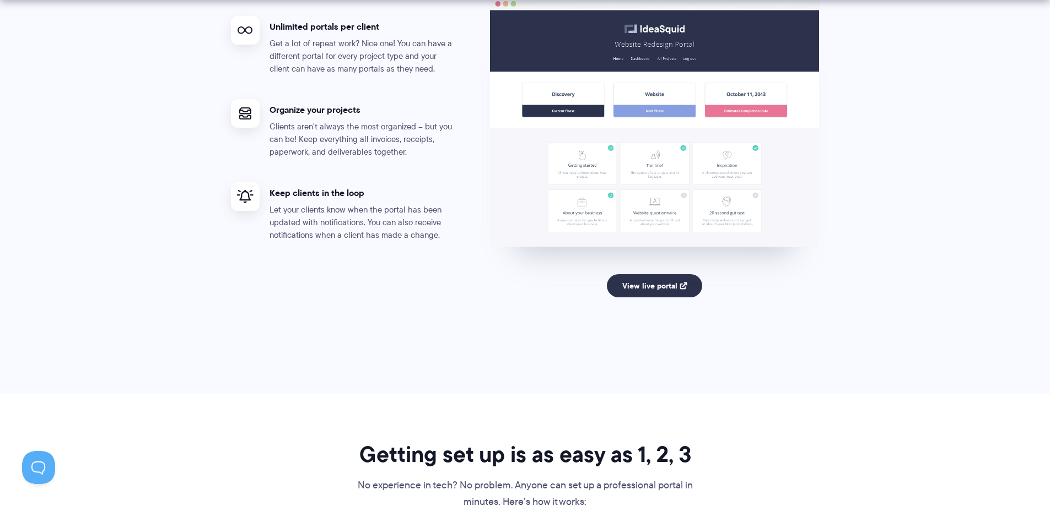
drag, startPoint x: 922, startPoint y: 256, endPoint x: 898, endPoint y: 345, distance: 93.2
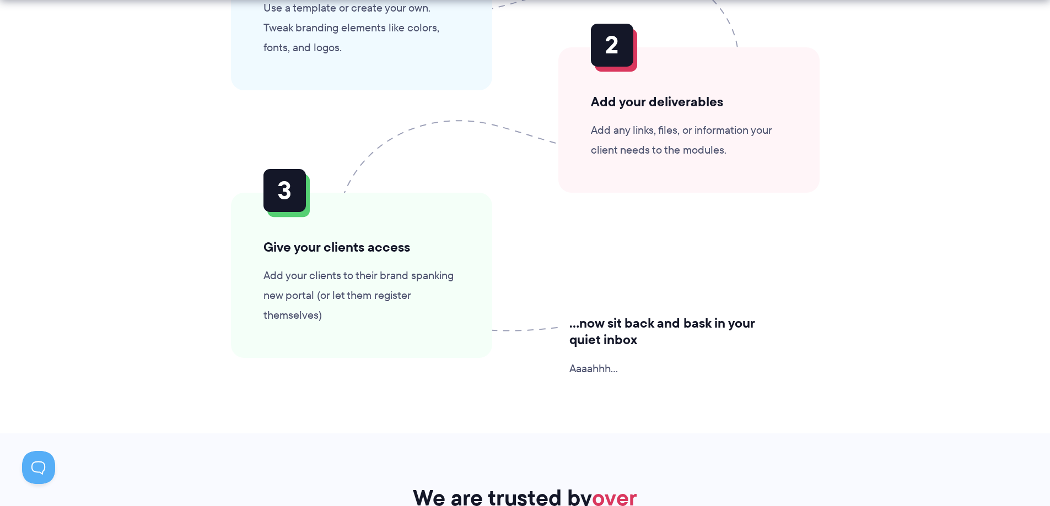
drag, startPoint x: 910, startPoint y: 236, endPoint x: 915, endPoint y: 375, distance: 138.9
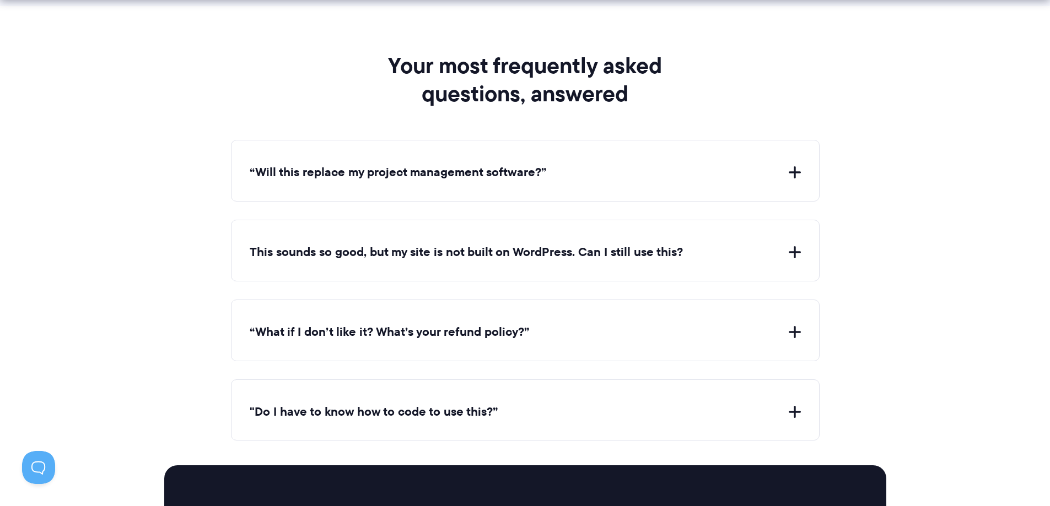
drag, startPoint x: 965, startPoint y: 287, endPoint x: 956, endPoint y: 365, distance: 78.2
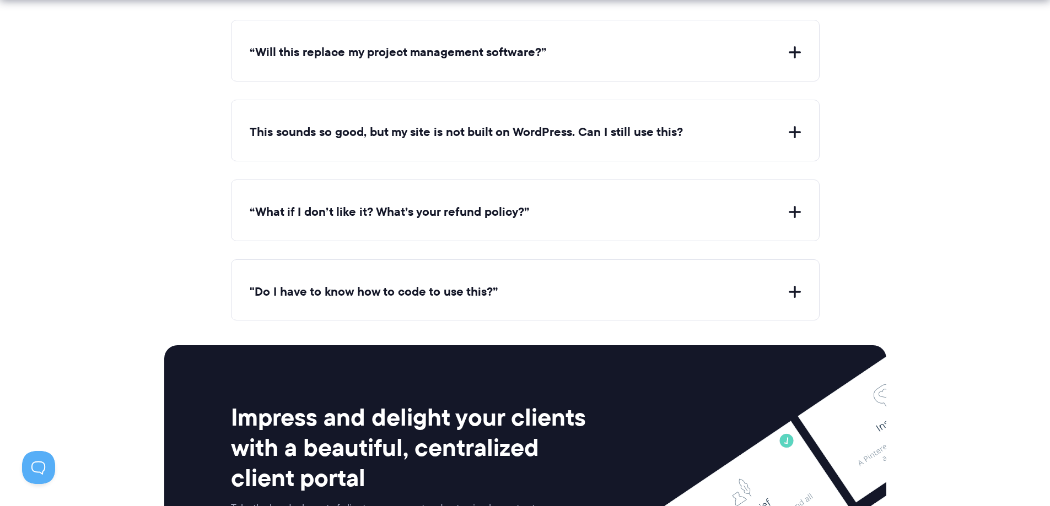
scroll to position [4559, 0]
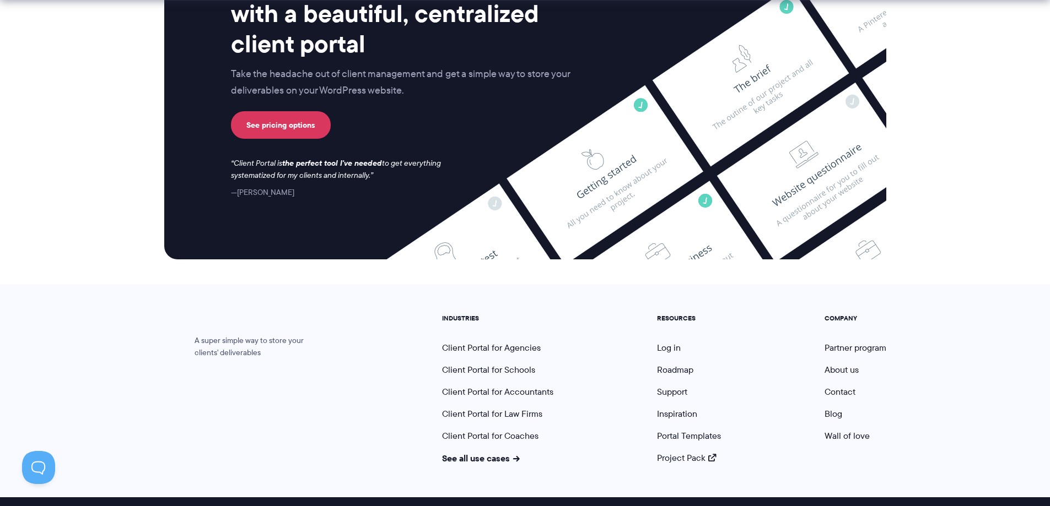
drag, startPoint x: 931, startPoint y: 300, endPoint x: 927, endPoint y: 317, distance: 17.0
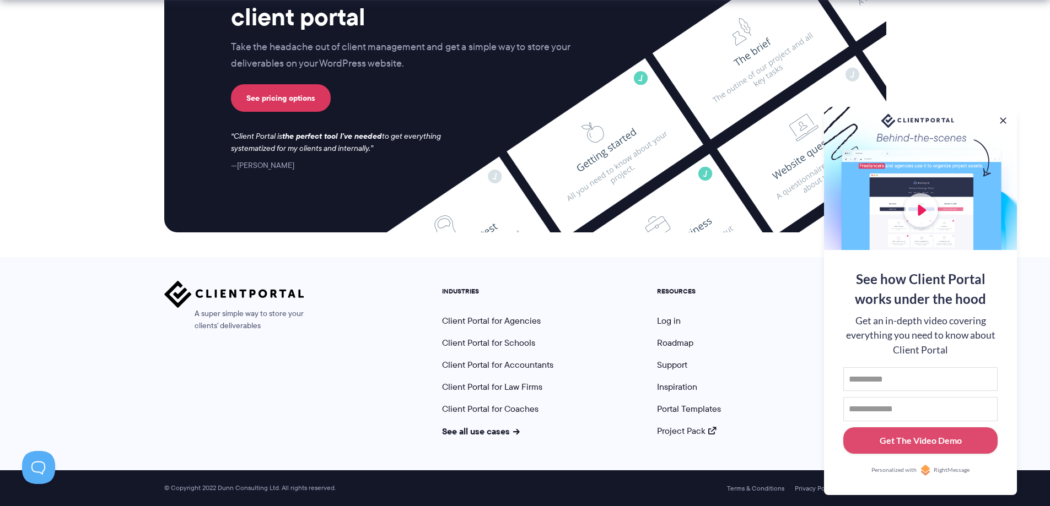
drag, startPoint x: 942, startPoint y: 305, endPoint x: 770, endPoint y: 350, distance: 177.2
drag, startPoint x: 760, startPoint y: 411, endPoint x: 896, endPoint y: 61, distance: 375.4
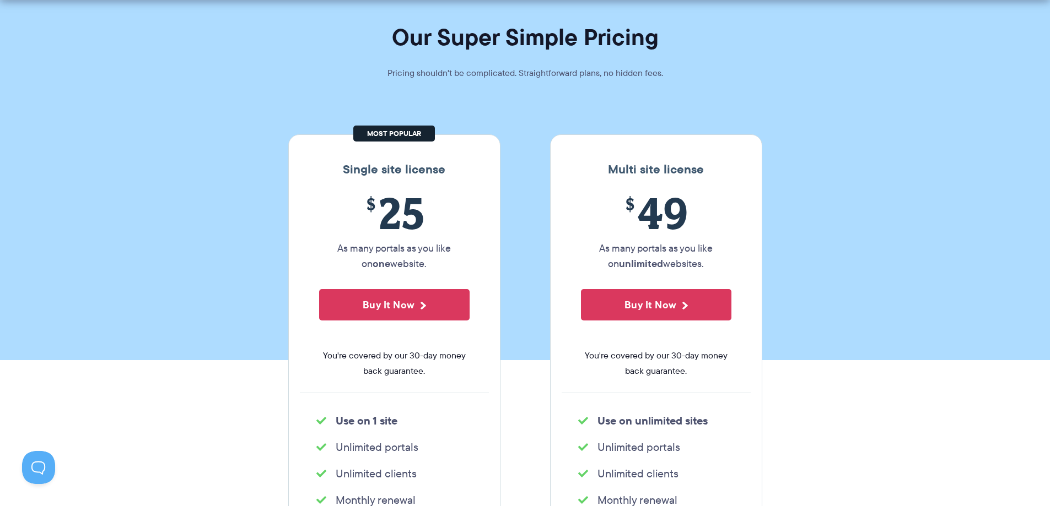
drag, startPoint x: 862, startPoint y: 282, endPoint x: 860, endPoint y: 309, distance: 26.6
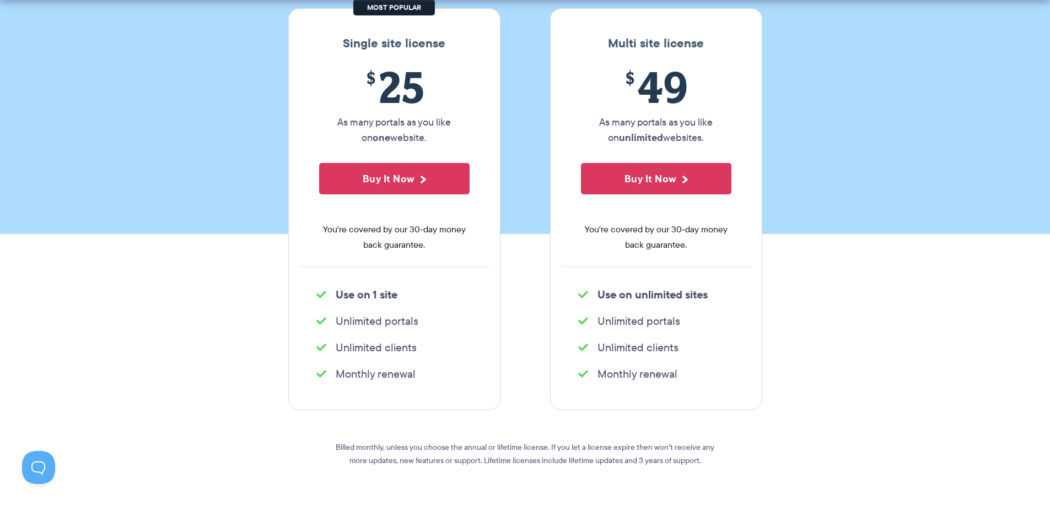
drag, startPoint x: 844, startPoint y: 349, endPoint x: 842, endPoint y: 361, distance: 12.8
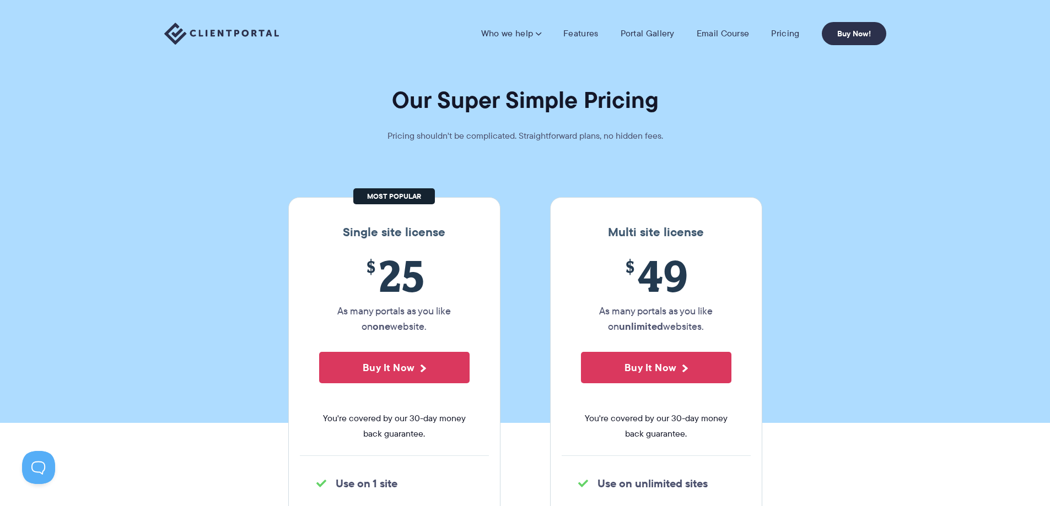
drag, startPoint x: 840, startPoint y: 330, endPoint x: 836, endPoint y: 176, distance: 153.8
click at [629, 33] on link "Portal Gallery" at bounding box center [647, 33] width 54 height 11
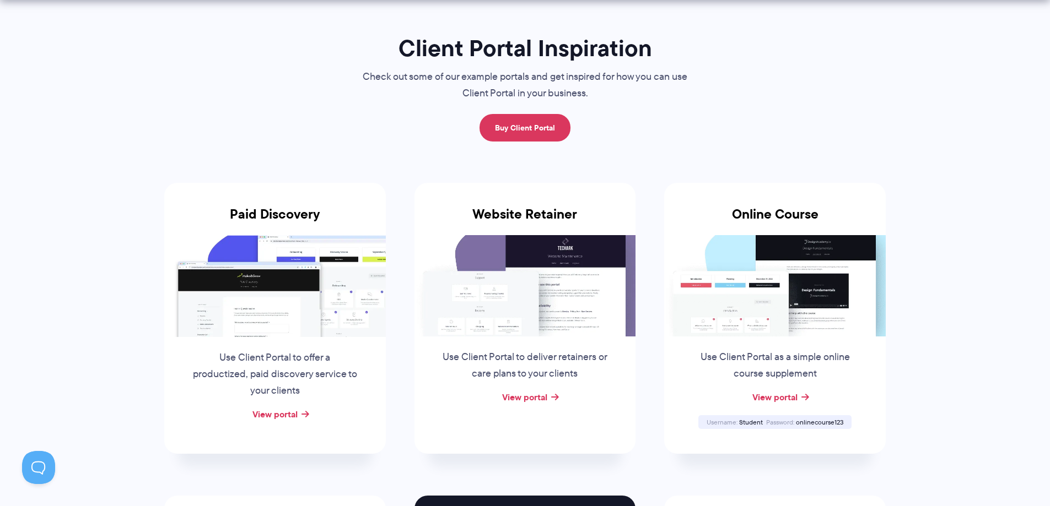
scroll to position [181, 0]
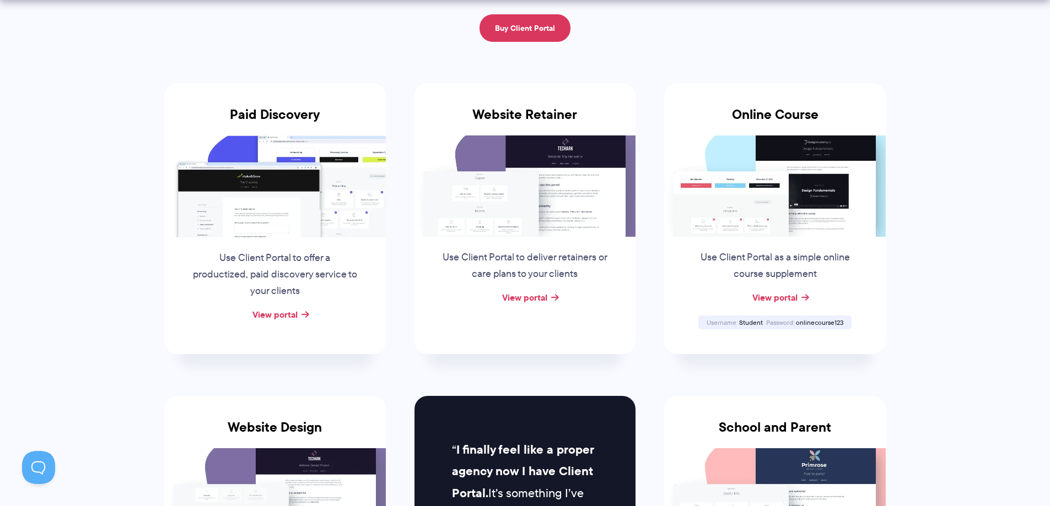
drag, startPoint x: 1043, startPoint y: 271, endPoint x: 1043, endPoint y: 299, distance: 28.1
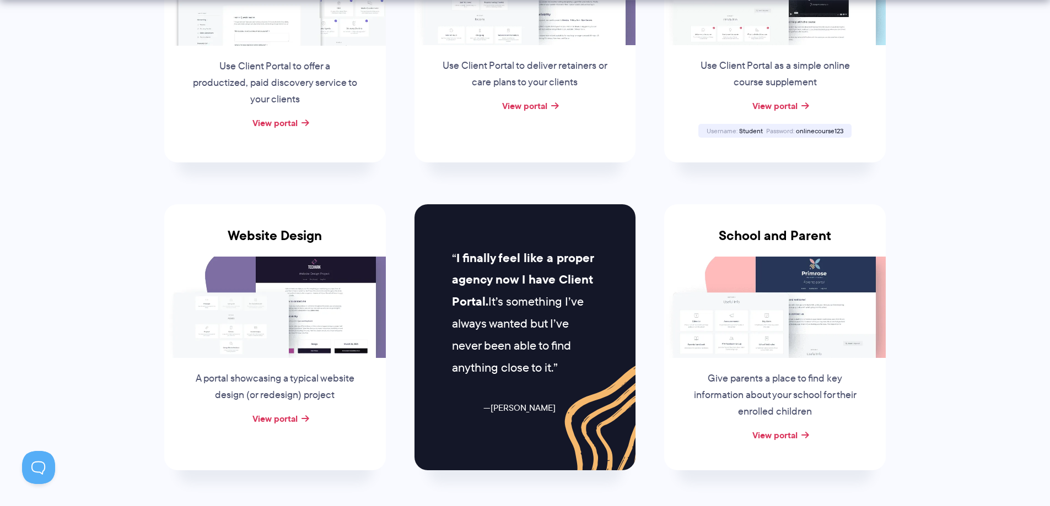
drag, startPoint x: 989, startPoint y: 264, endPoint x: 980, endPoint y: 304, distance: 40.6
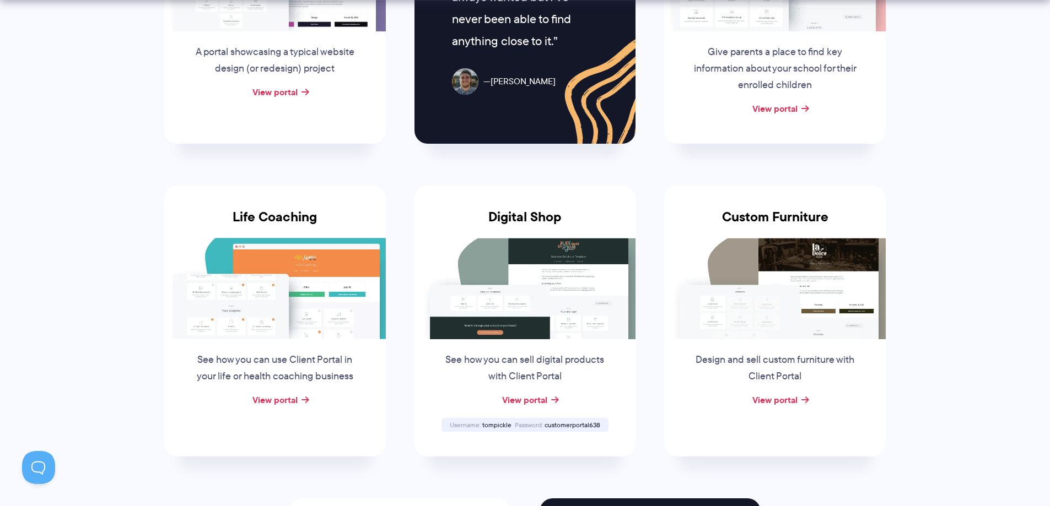
scroll to position [776, 0]
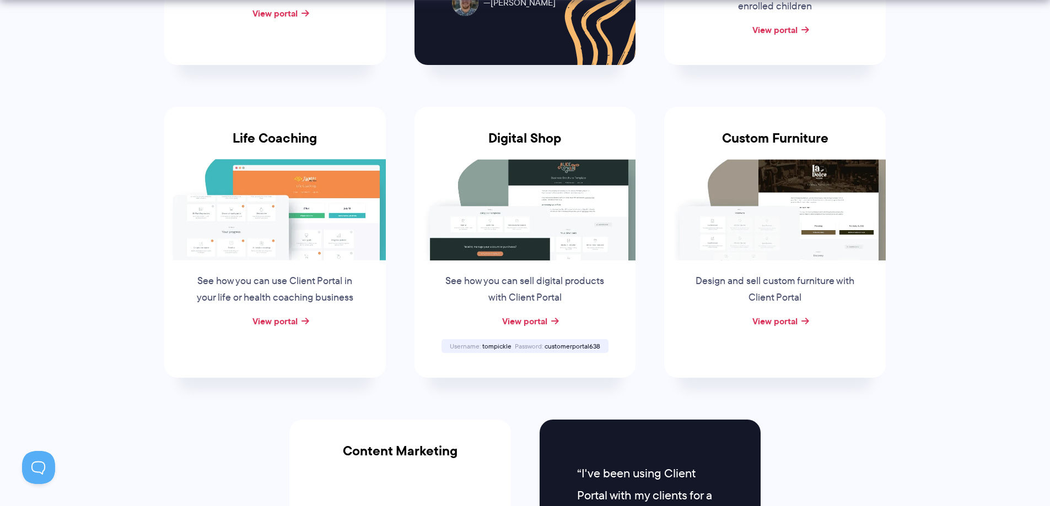
drag, startPoint x: 969, startPoint y: 251, endPoint x: 949, endPoint y: 311, distance: 62.7
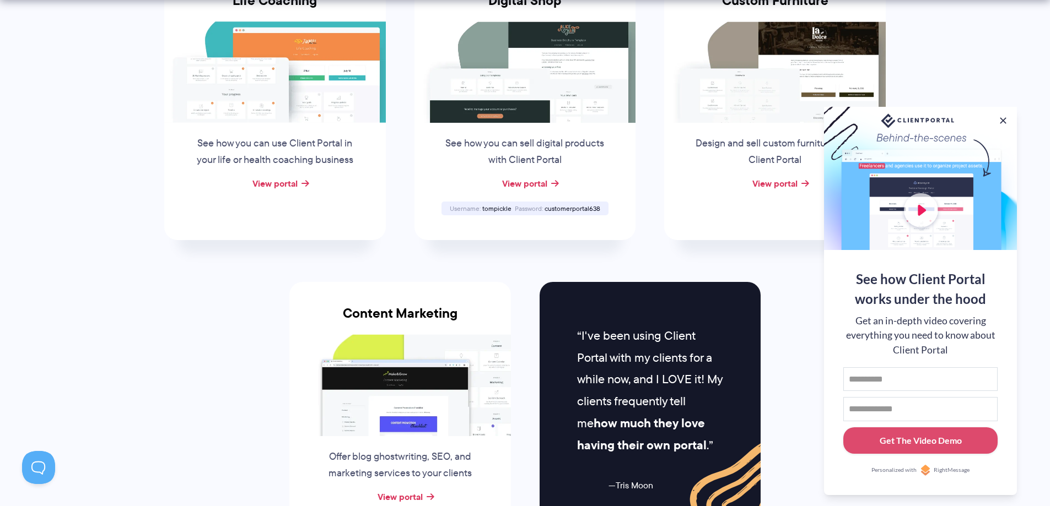
scroll to position [1052, 0]
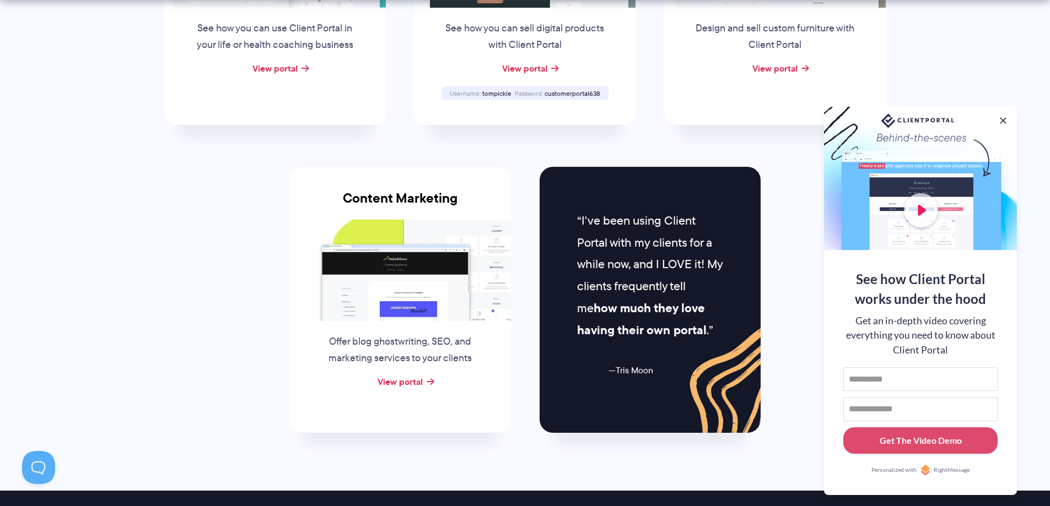
drag, startPoint x: 31, startPoint y: 271, endPoint x: 36, endPoint y: 293, distance: 23.0
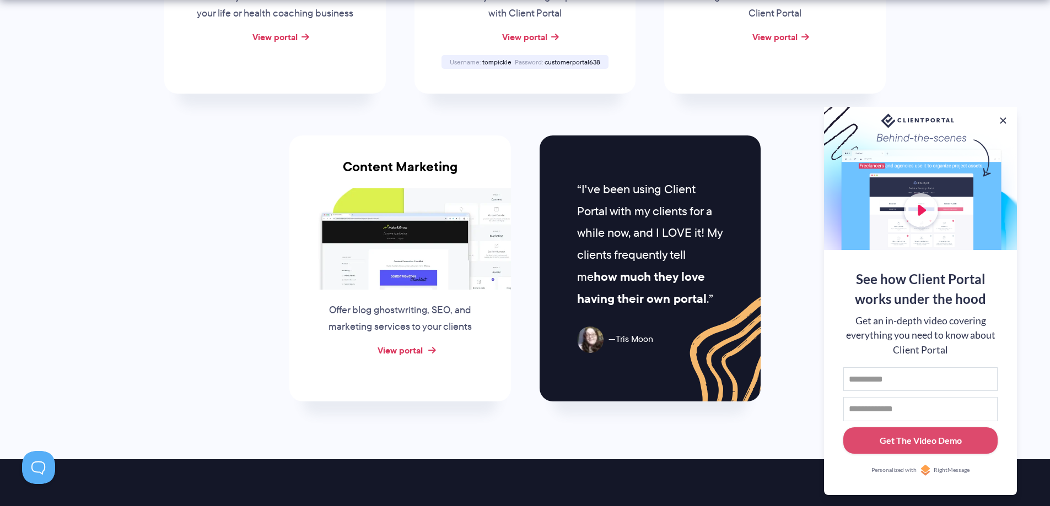
click at [413, 351] on link "View portal" at bounding box center [399, 350] width 45 height 13
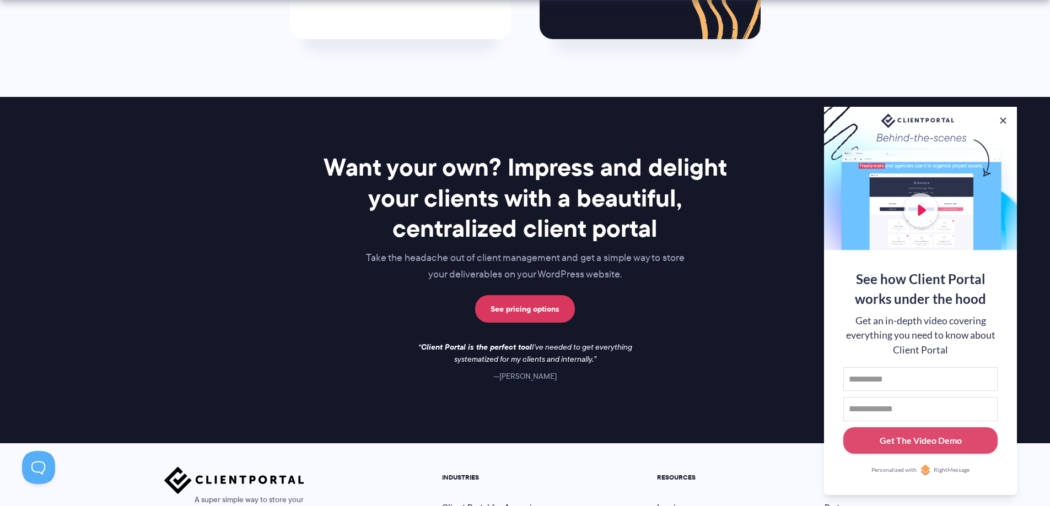
drag, startPoint x: 261, startPoint y: 286, endPoint x: 235, endPoint y: 381, distance: 98.3
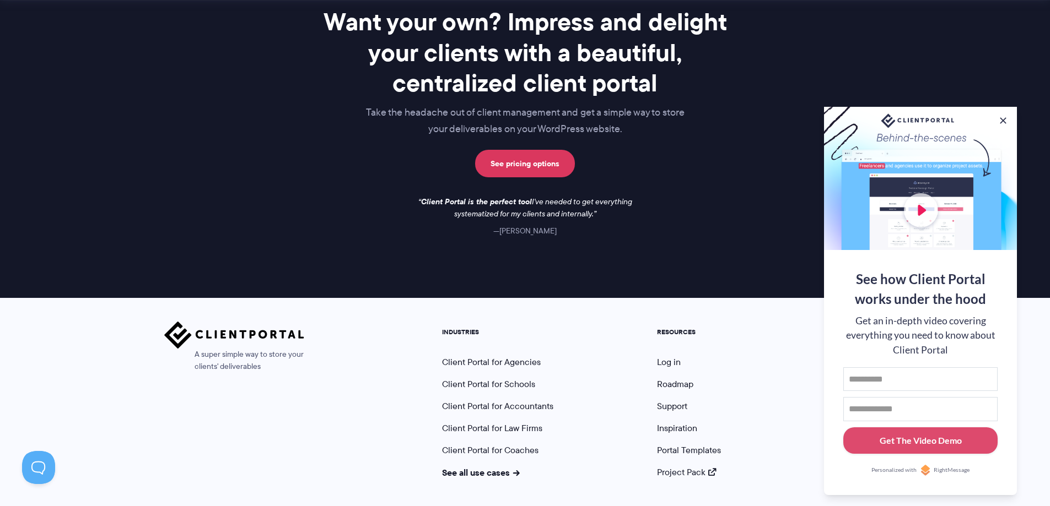
scroll to position [1601, 0]
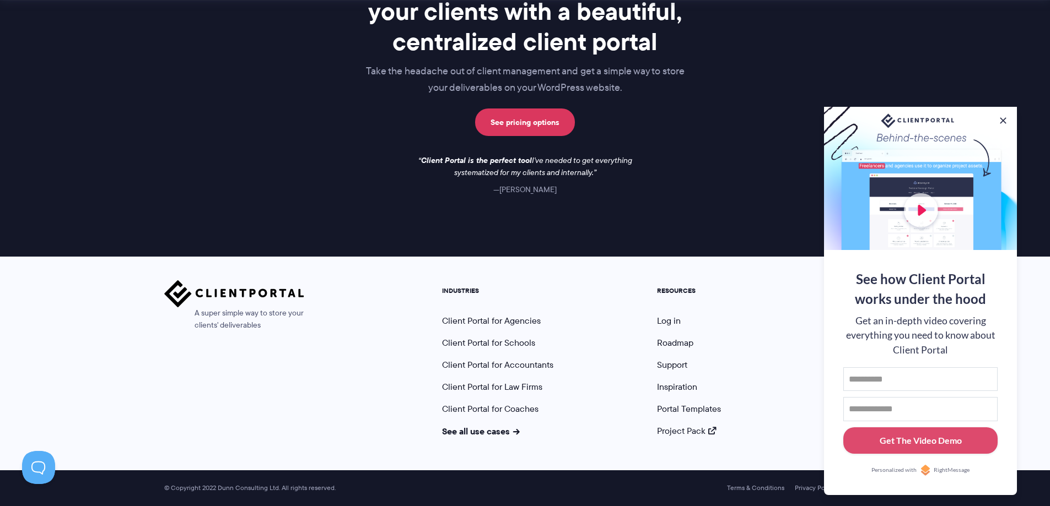
drag, startPoint x: 771, startPoint y: 286, endPoint x: 766, endPoint y: 337, distance: 50.9
click at [686, 348] on link "Roadmap" at bounding box center [675, 343] width 36 height 13
click at [687, 406] on link "Portal Templates" at bounding box center [689, 409] width 64 height 13
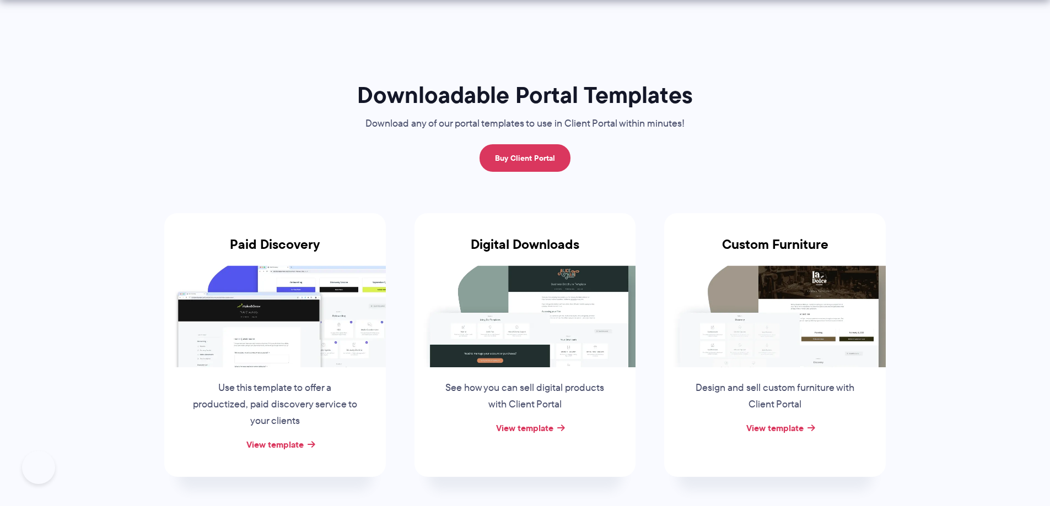
drag, startPoint x: 975, startPoint y: 228, endPoint x: 975, endPoint y: 245, distance: 17.6
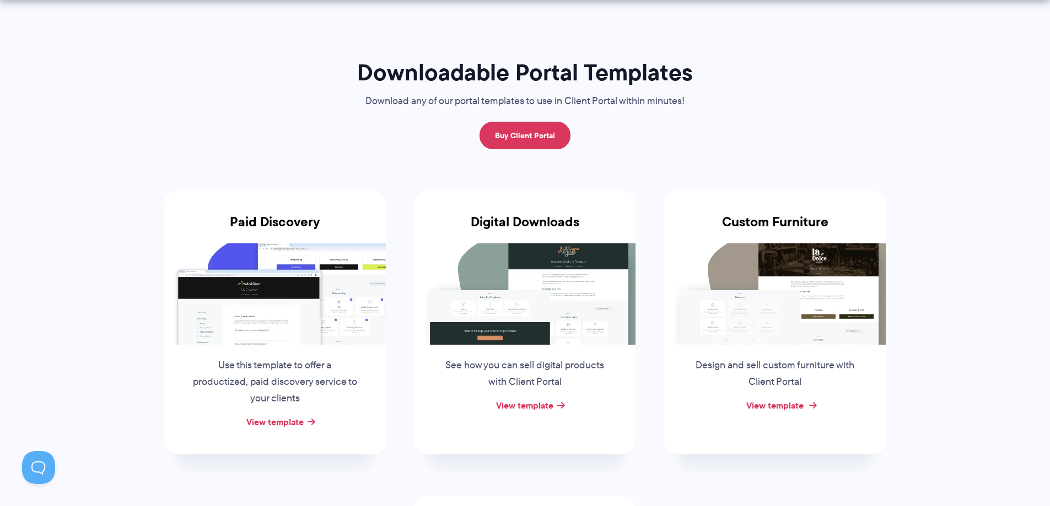
click at [803, 409] on link "View template" at bounding box center [774, 405] width 57 height 13
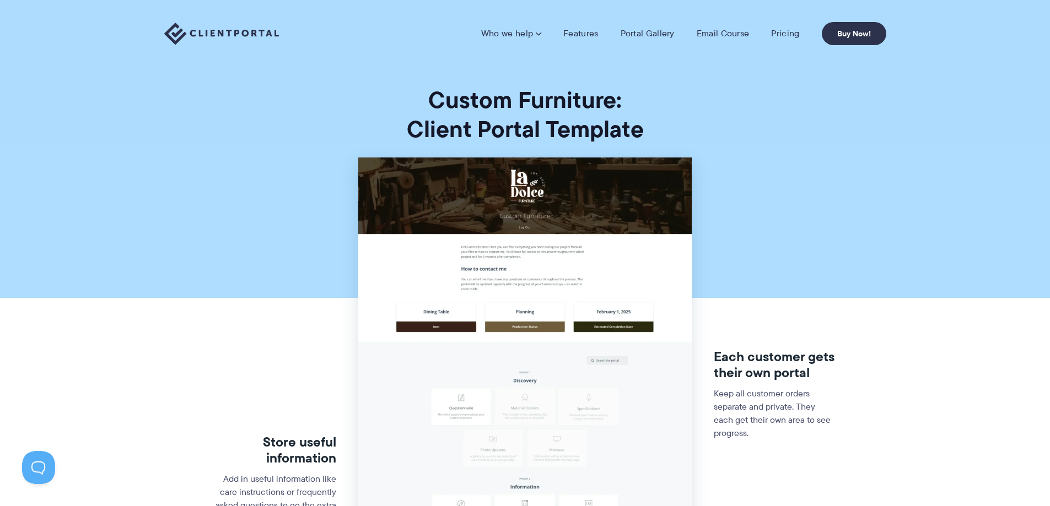
scroll to position [29, 0]
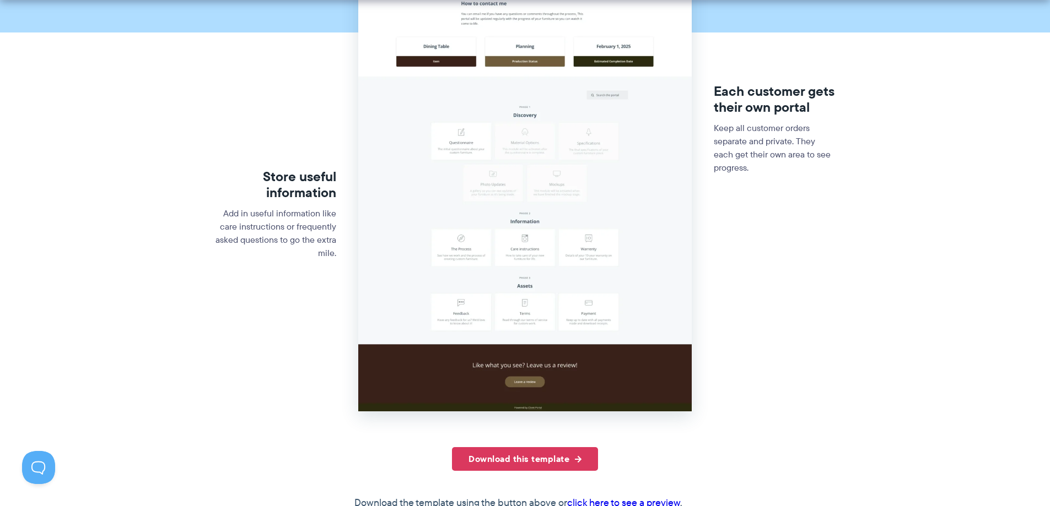
drag, startPoint x: 894, startPoint y: 241, endPoint x: 894, endPoint y: 302, distance: 61.2
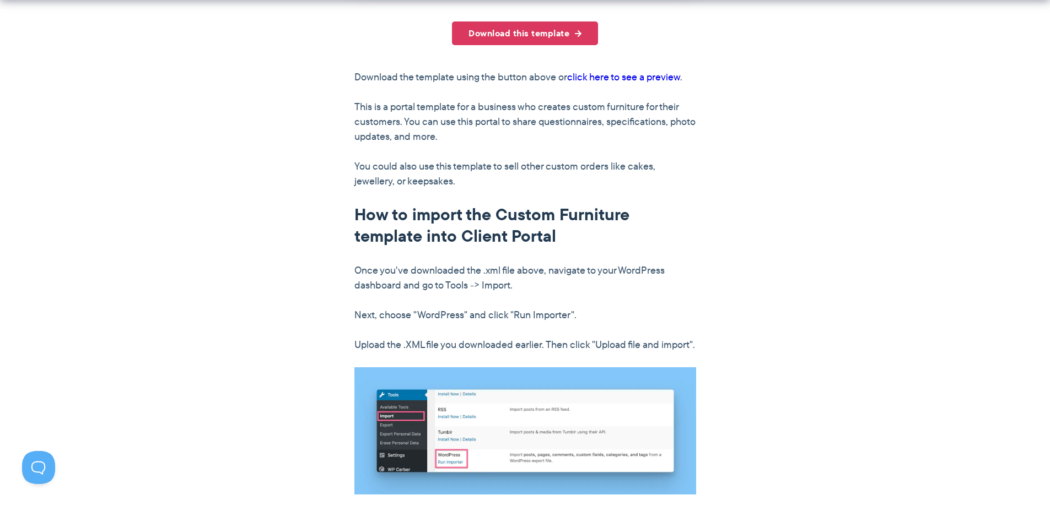
drag, startPoint x: 894, startPoint y: 302, endPoint x: 873, endPoint y: 387, distance: 87.5
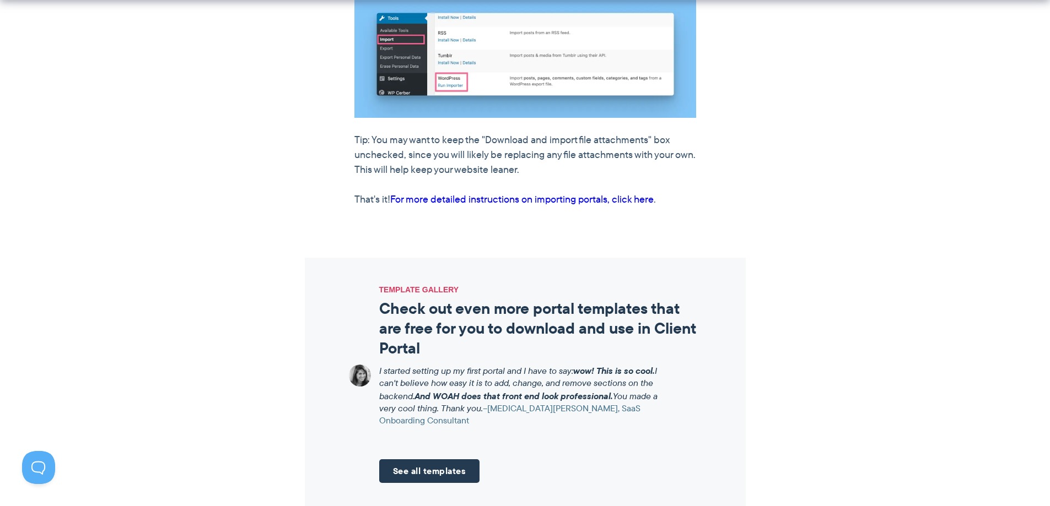
drag, startPoint x: 924, startPoint y: 219, endPoint x: 910, endPoint y: 278, distance: 60.4
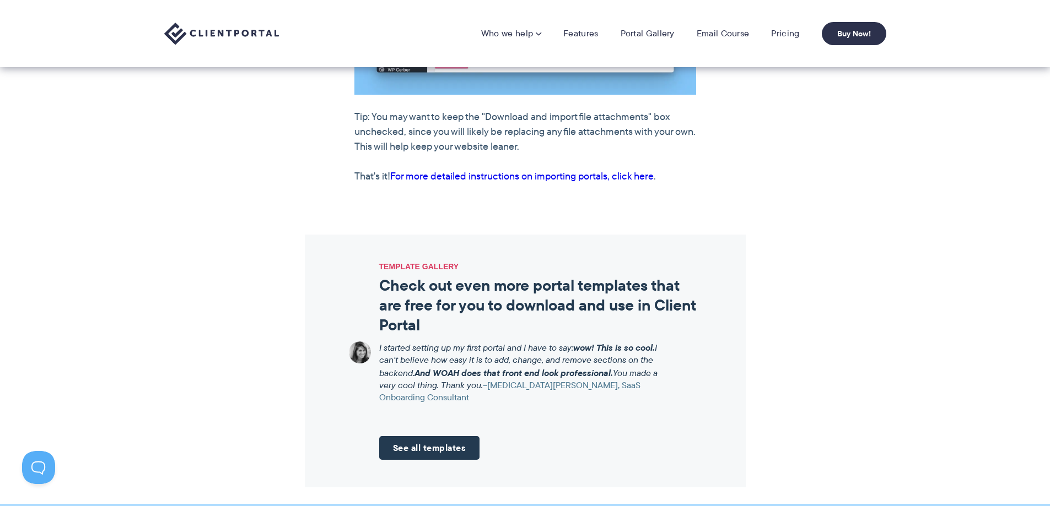
scroll to position [1039, 0]
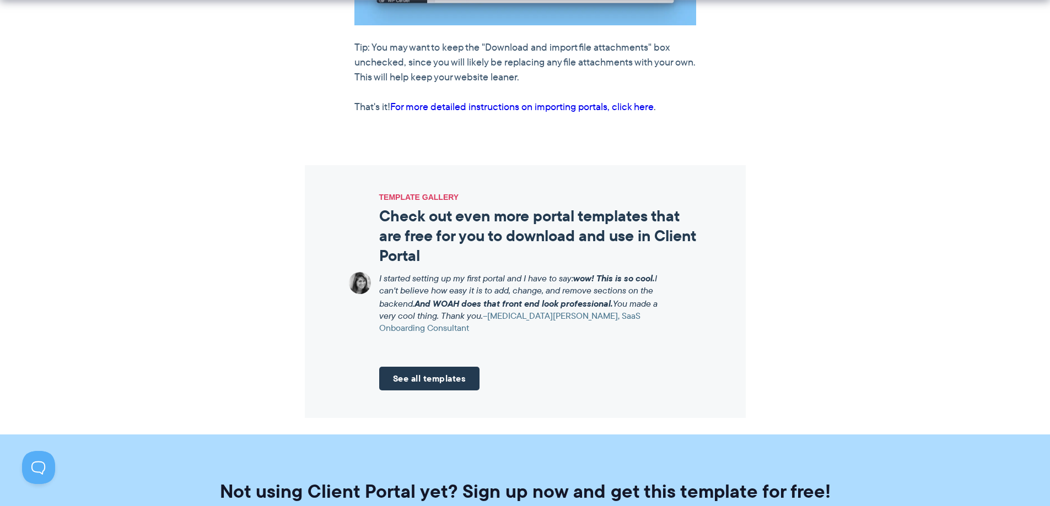
drag, startPoint x: 910, startPoint y: 278, endPoint x: 888, endPoint y: 385, distance: 109.7
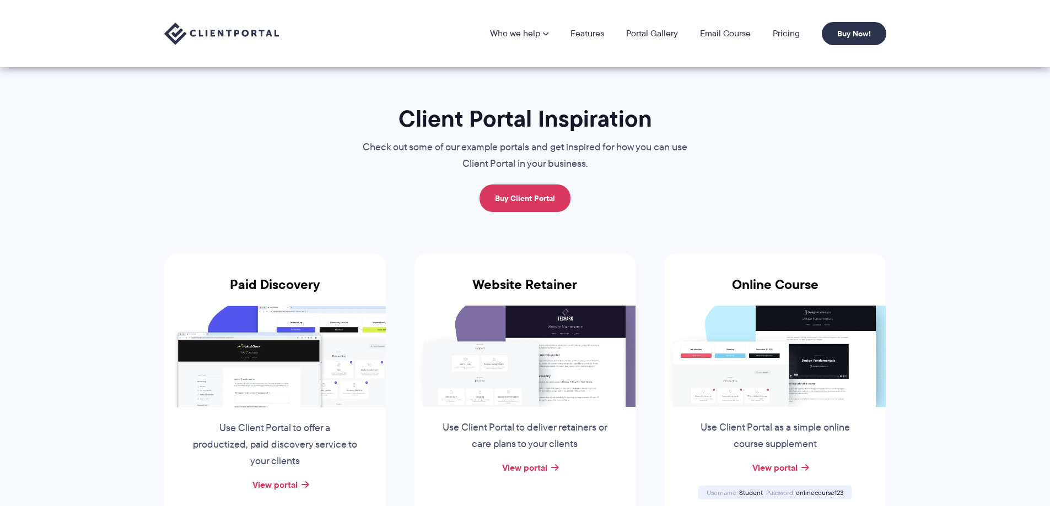
scroll to position [108, 0]
